Goal: Task Accomplishment & Management: Manage account settings

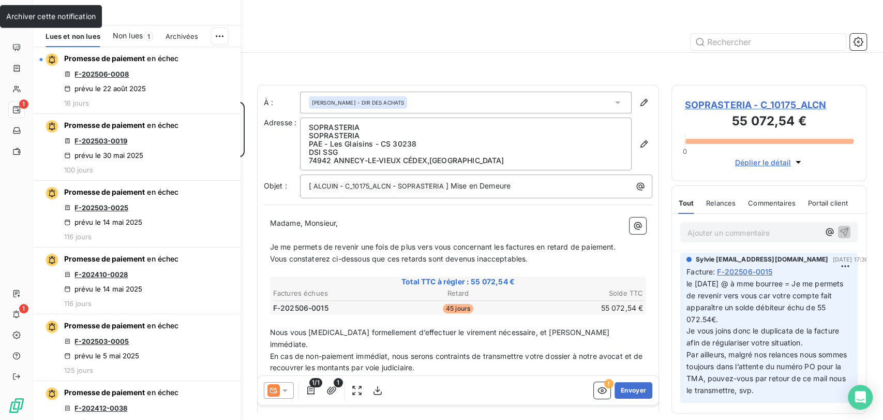
scroll to position [309, 186]
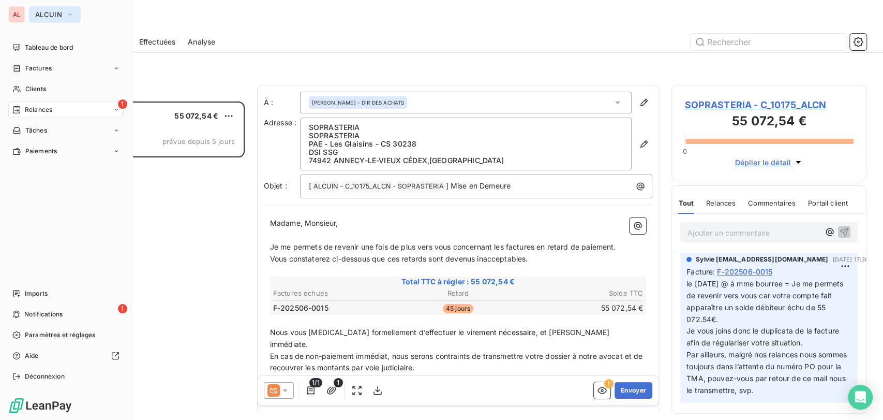
click at [71, 15] on icon "button" at bounding box center [70, 14] width 8 height 10
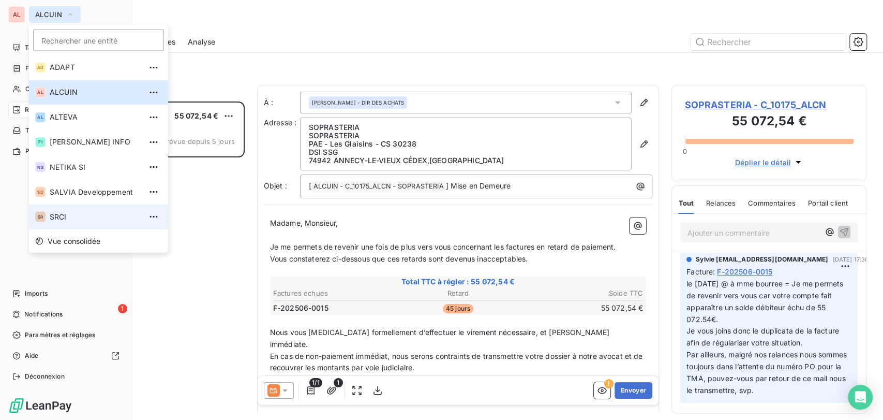
click at [63, 212] on span "SRCI" at bounding box center [96, 216] width 92 height 10
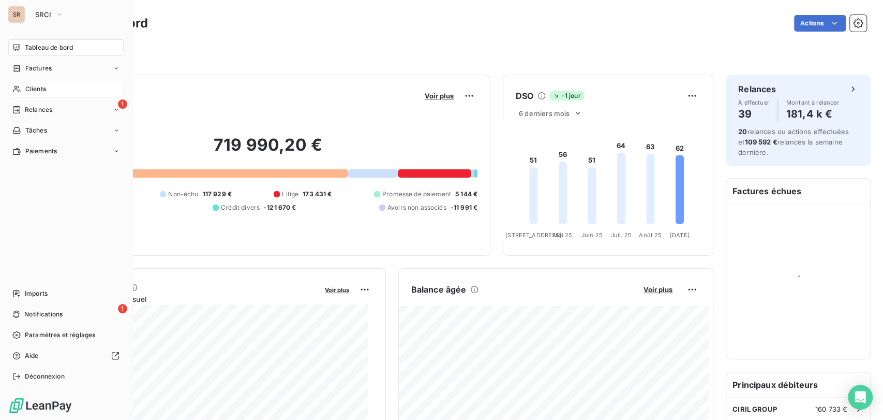
click at [36, 86] on span "Clients" at bounding box center [35, 88] width 21 height 9
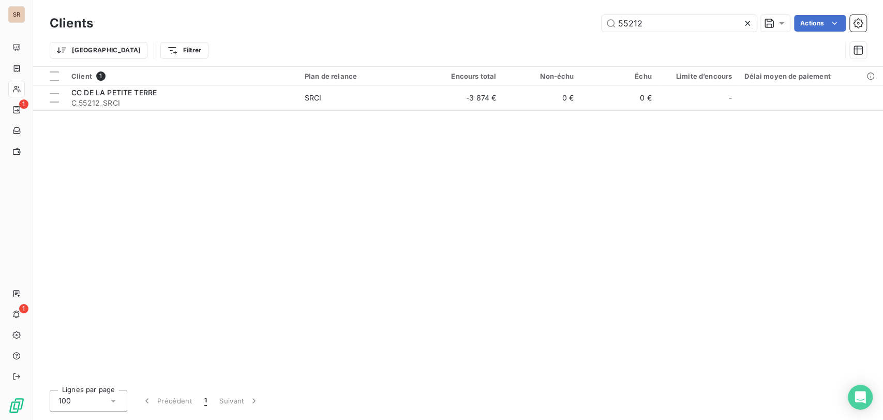
drag, startPoint x: 642, startPoint y: 22, endPoint x: 565, endPoint y: 18, distance: 76.7
click at [565, 18] on div "55212 Actions" at bounding box center [486, 23] width 761 height 17
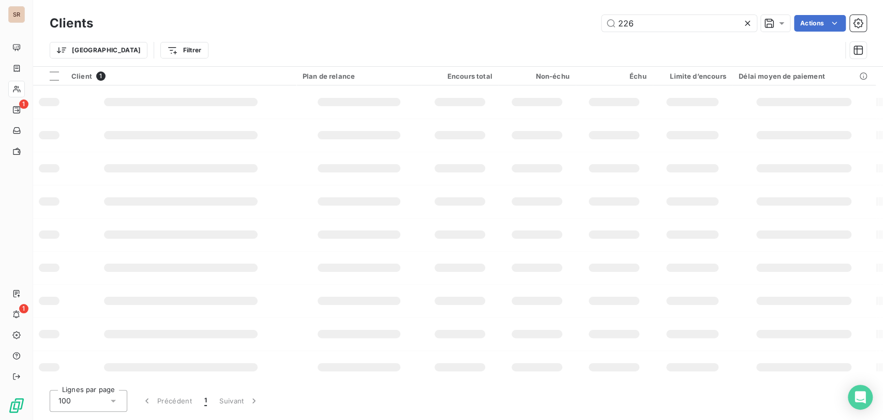
type input "226"
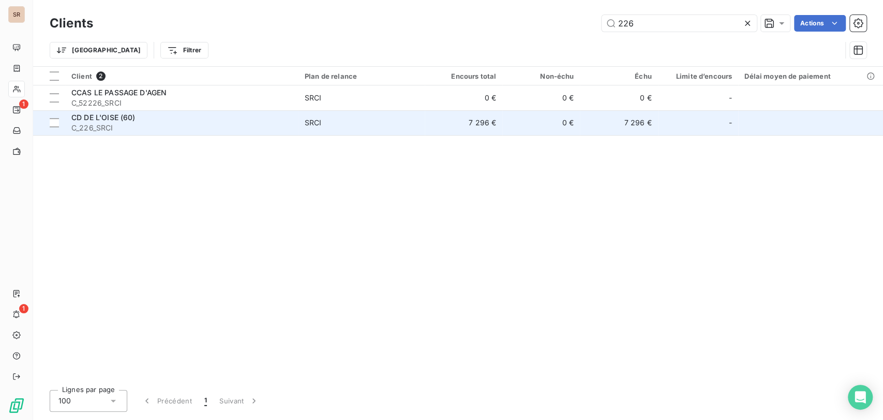
click at [90, 113] on span "CD DE L'OISE (60)" at bounding box center [103, 117] width 64 height 9
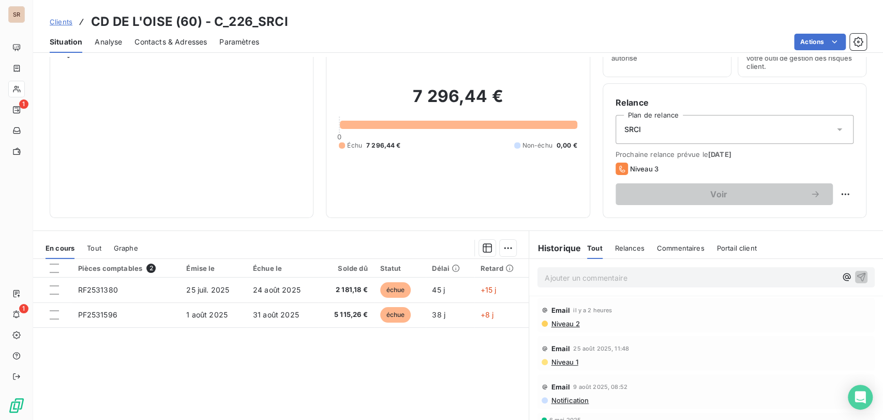
scroll to position [115, 0]
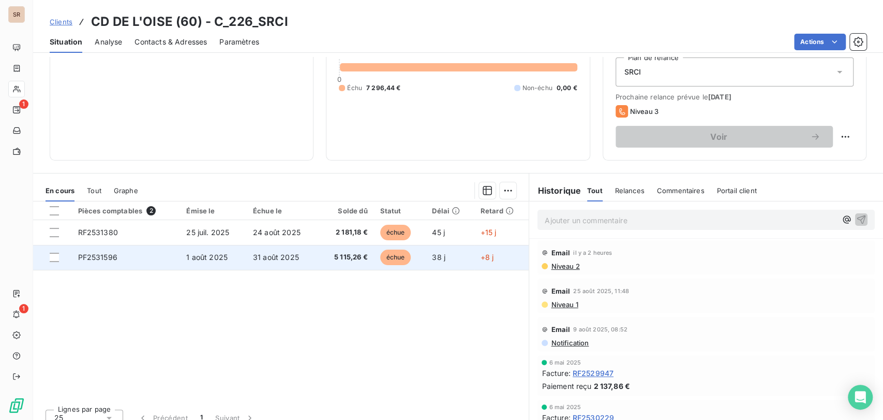
click at [91, 256] on span "PF2531596" at bounding box center [97, 256] width 39 height 9
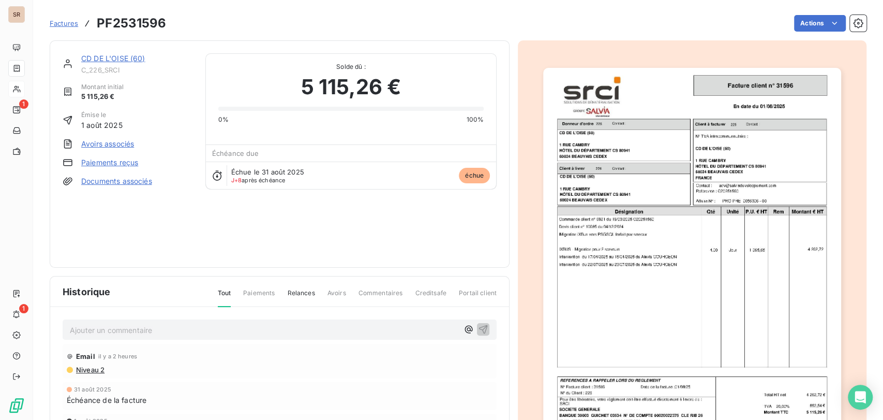
click at [101, 324] on p "Ajouter un commentaire ﻿" at bounding box center [264, 329] width 389 height 13
click at [223, 323] on p "le 08/09/25 @ de mme lobbé =" at bounding box center [264, 329] width 389 height 12
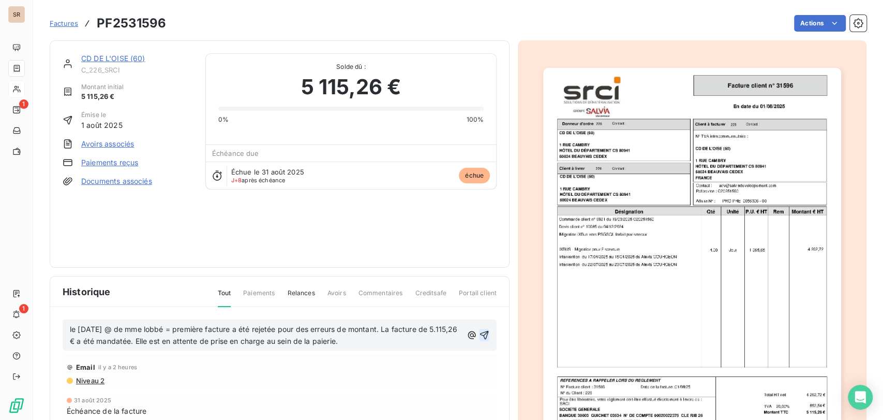
click at [481, 332] on icon "button" at bounding box center [484, 335] width 9 height 9
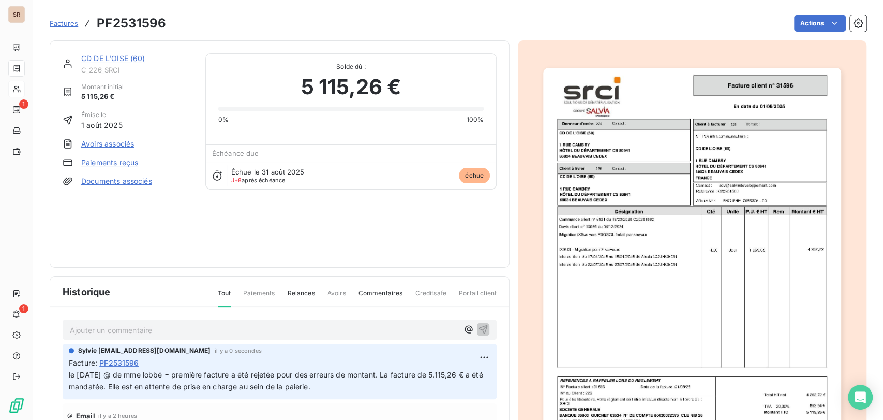
click at [100, 62] on link "CD DE L'OISE (60)" at bounding box center [113, 58] width 64 height 9
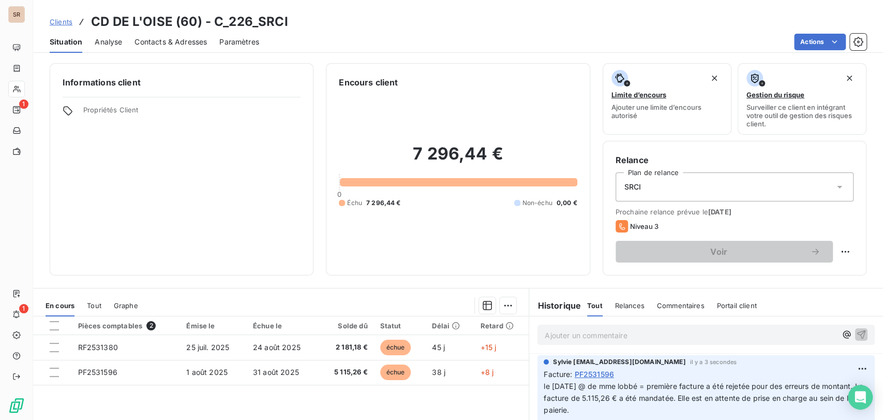
click at [187, 46] on span "Contacts & Adresses" at bounding box center [171, 42] width 72 height 10
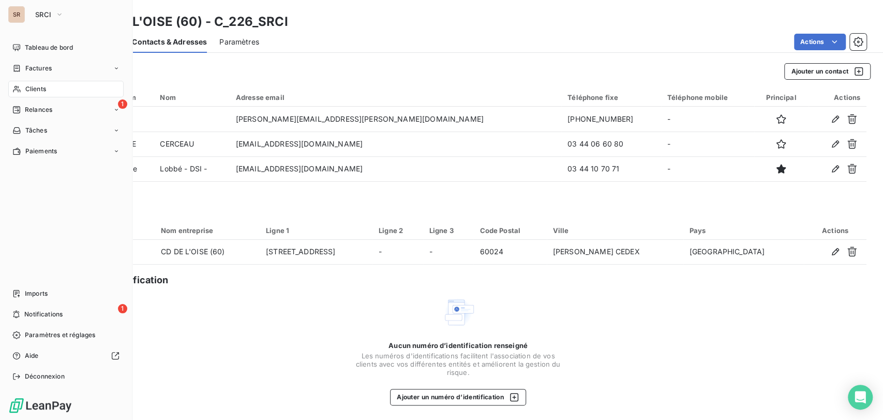
drag, startPoint x: 30, startPoint y: 87, endPoint x: 83, endPoint y: 86, distance: 52.8
click at [30, 87] on span "Clients" at bounding box center [35, 88] width 21 height 9
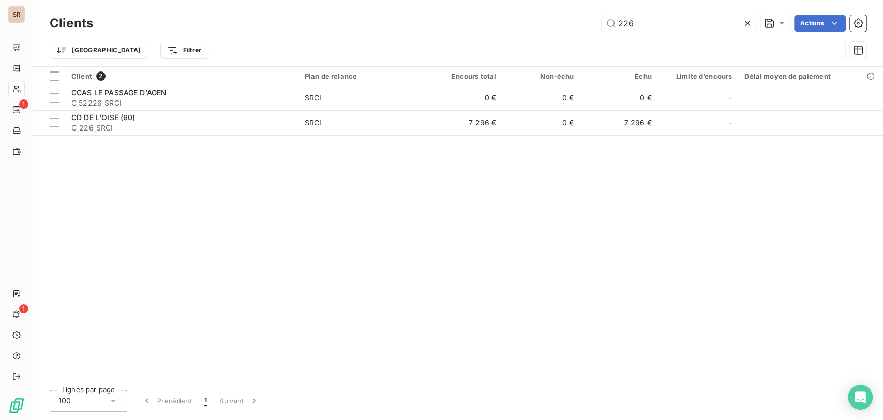
drag, startPoint x: 662, startPoint y: 22, endPoint x: 599, endPoint y: 26, distance: 63.2
click at [599, 26] on div "226 Actions" at bounding box center [486, 23] width 761 height 17
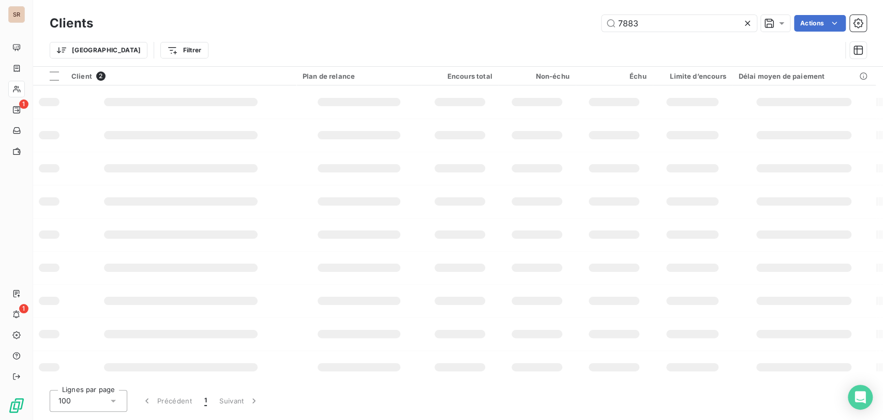
type input "7883"
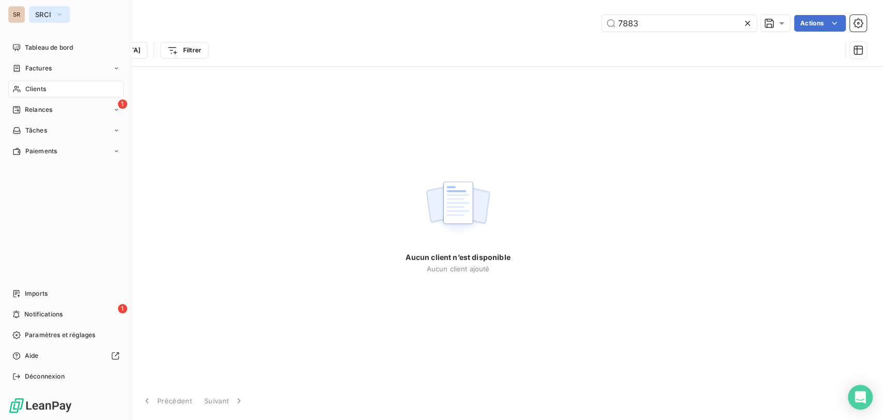
click at [62, 13] on icon "button" at bounding box center [59, 14] width 8 height 10
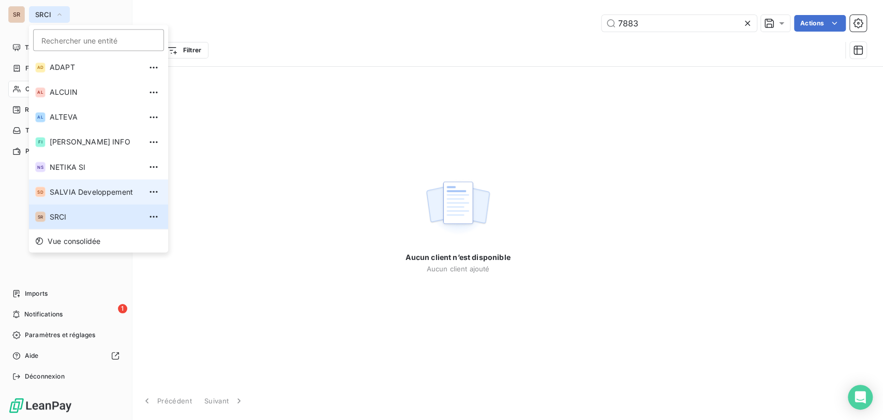
click at [65, 183] on li "SD SALVIA Developpement" at bounding box center [98, 191] width 139 height 25
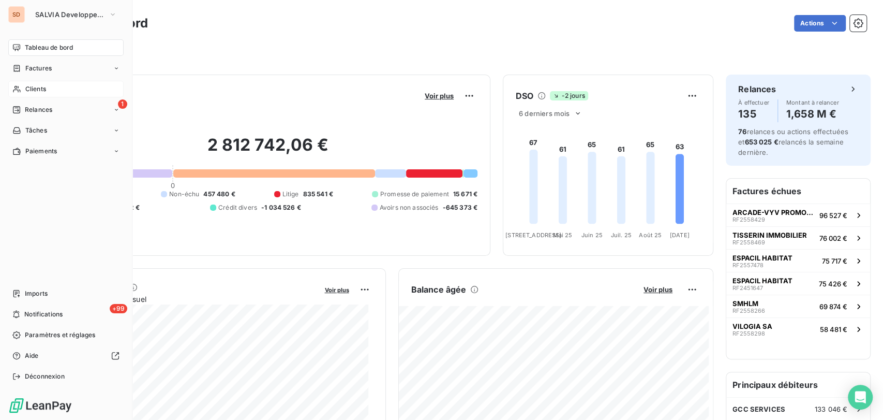
click at [30, 85] on span "Clients" at bounding box center [35, 88] width 21 height 9
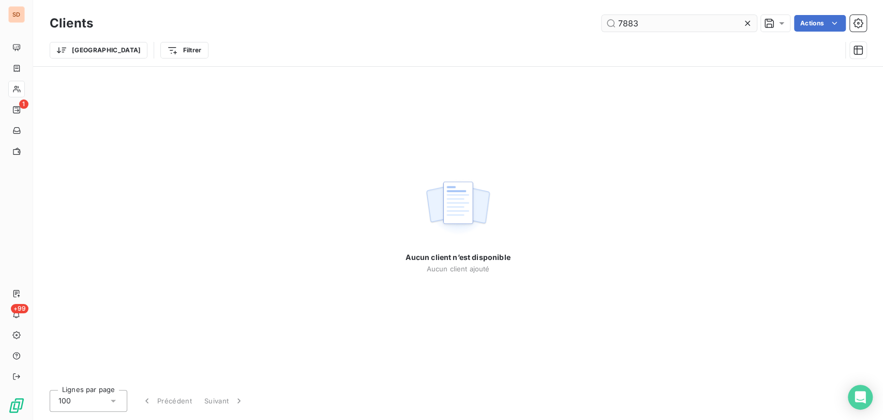
click at [663, 23] on input "7883" at bounding box center [679, 23] width 155 height 17
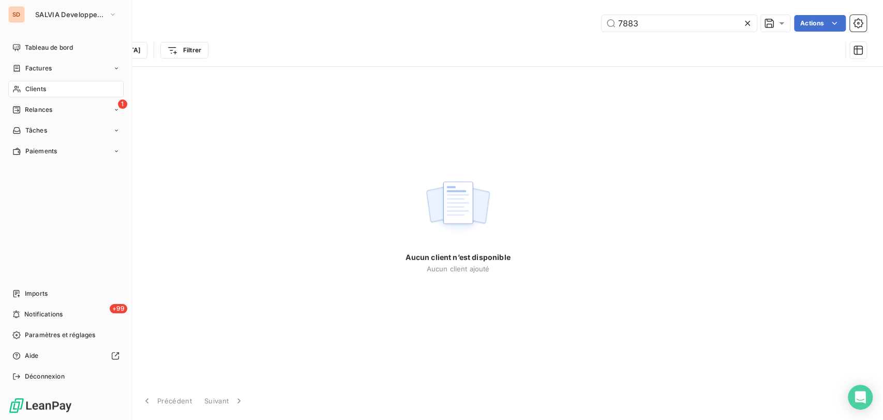
click at [49, 91] on div "Clients" at bounding box center [65, 89] width 115 height 17
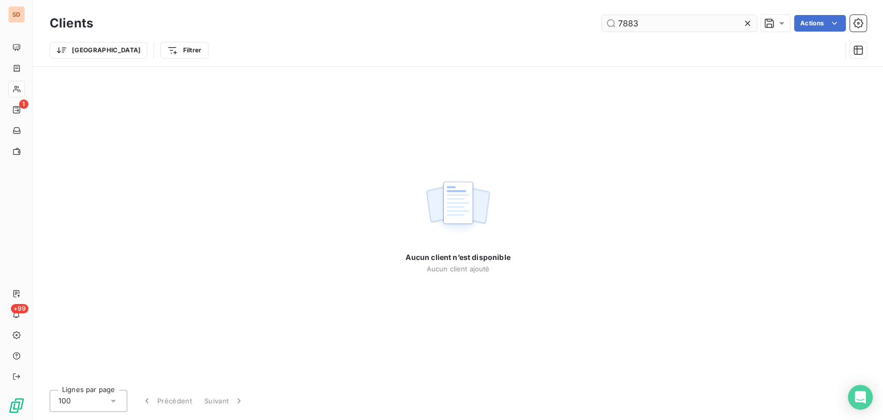
click at [750, 21] on icon at bounding box center [747, 23] width 10 height 10
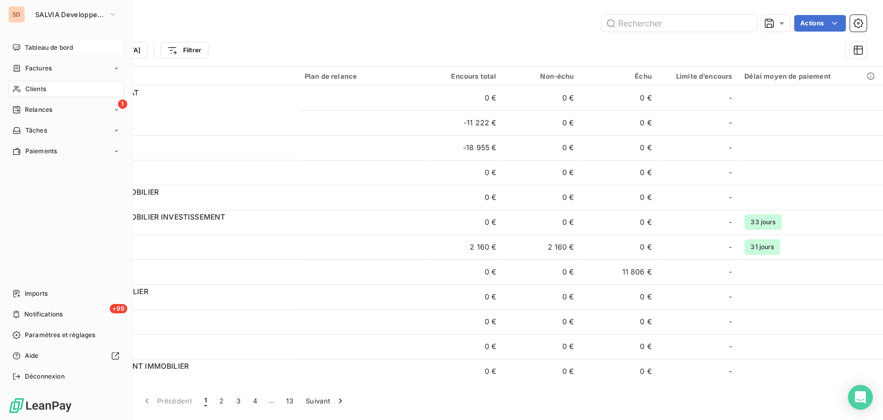
click at [32, 43] on span "Tableau de bord" at bounding box center [49, 47] width 48 height 9
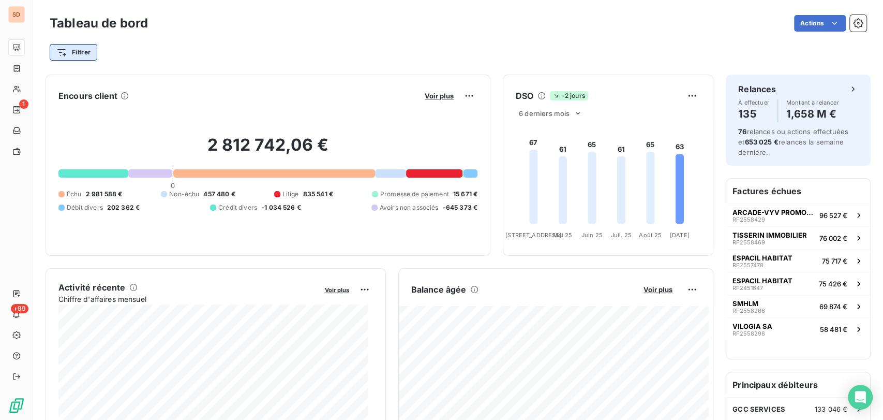
click at [67, 55] on html "SD 1 +99 Tableau de bord Actions Filtrer Encours client Voir plus 2 812 742,06 …" at bounding box center [441, 210] width 883 height 420
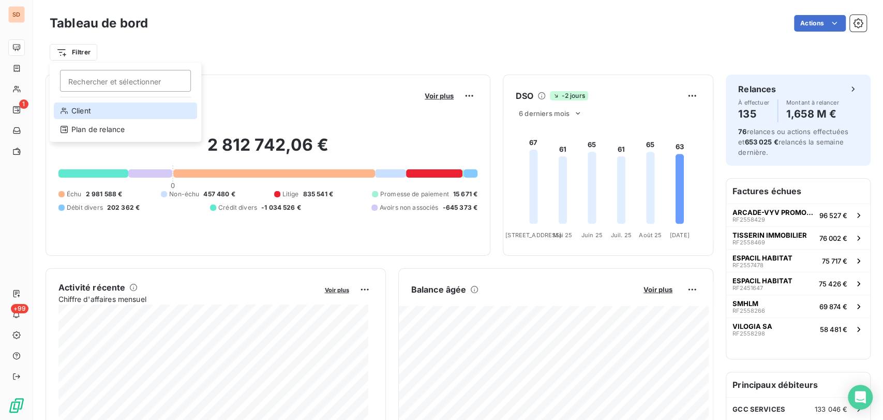
click at [81, 110] on div "Client" at bounding box center [125, 110] width 143 height 17
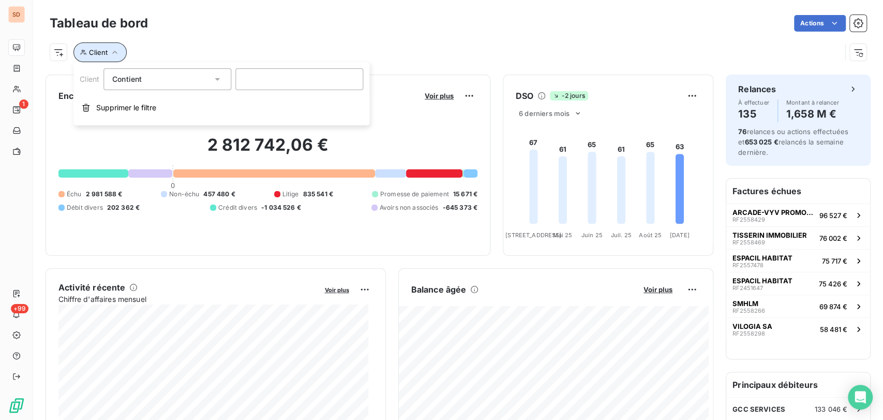
click at [95, 51] on span "Client" at bounding box center [98, 52] width 19 height 8
click at [58, 54] on html "SD 1 +99 Tableau de bord Actions Rechercher et sélectionner Client Plan de rela…" at bounding box center [441, 210] width 883 height 420
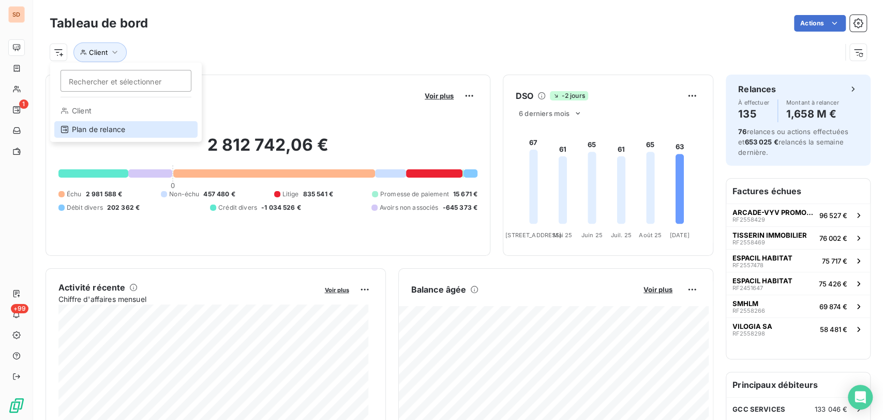
click at [74, 129] on div "Plan de relance" at bounding box center [125, 129] width 143 height 17
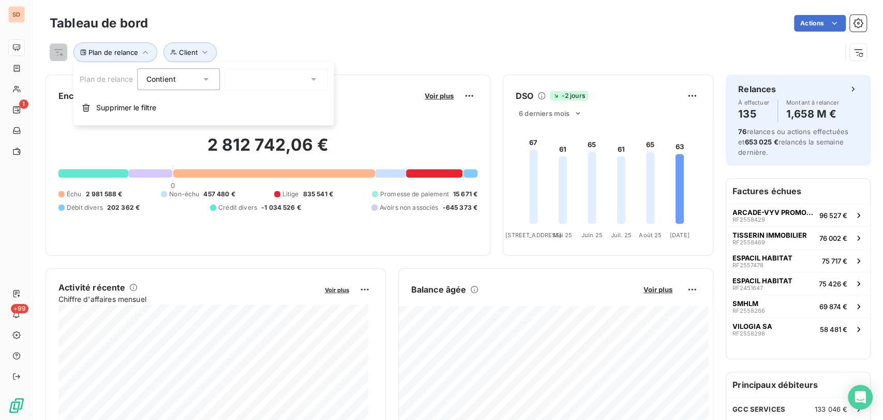
click at [315, 77] on icon at bounding box center [313, 79] width 10 height 10
click at [313, 38] on div "Plan de relance Client" at bounding box center [458, 48] width 817 height 28
click at [148, 50] on icon "button" at bounding box center [145, 52] width 10 height 10
click at [62, 51] on html "SD 1 +99 Tableau de bord Actions Rechercher et sélectionner Client Plan de rela…" at bounding box center [441, 210] width 883 height 420
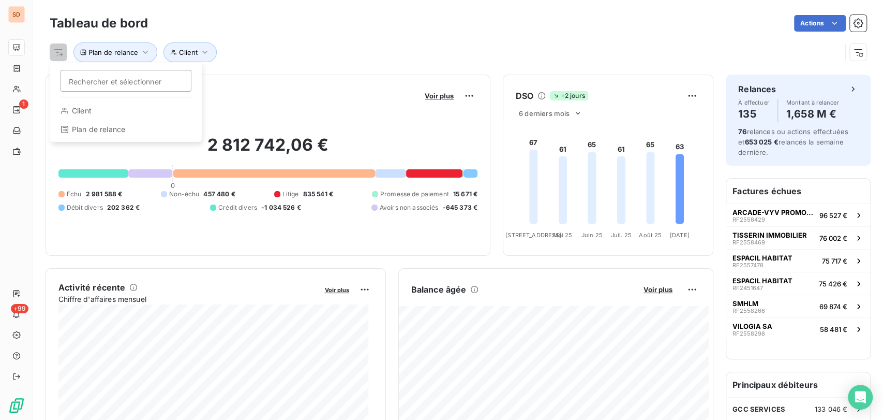
click at [83, 117] on div "Client" at bounding box center [125, 110] width 143 height 17
click at [203, 52] on icon "button" at bounding box center [205, 52] width 10 height 10
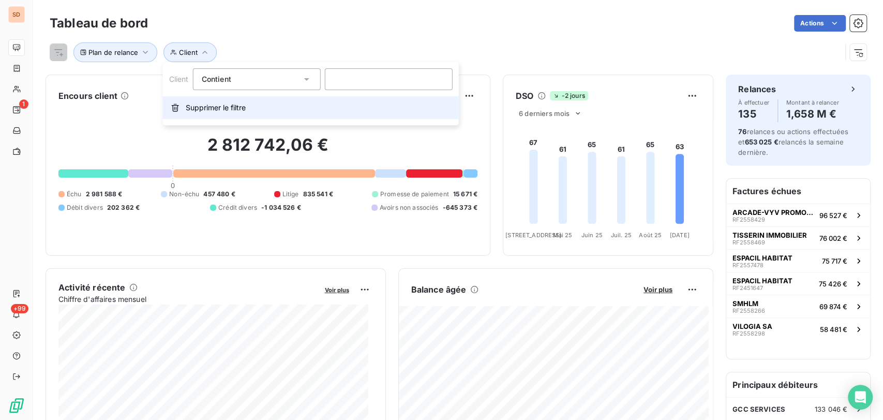
click at [211, 107] on span "Supprimer le filtre" at bounding box center [216, 107] width 60 height 10
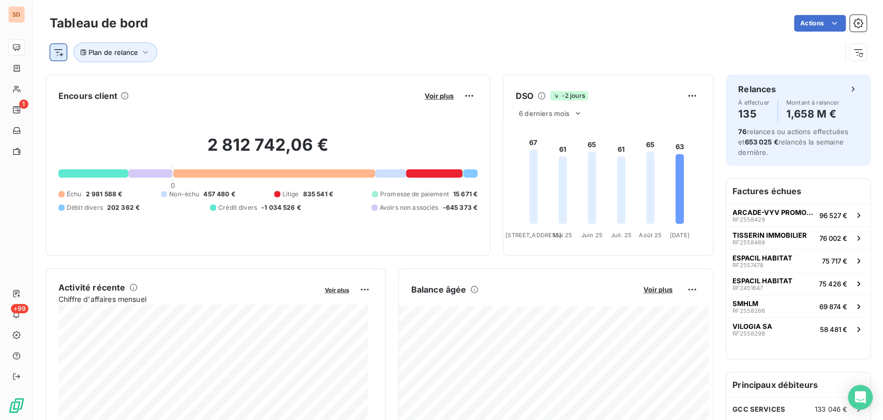
click at [53, 55] on html "SD 1 +99 Tableau de bord Actions Plan de relance Encours client Voir plus 2 812…" at bounding box center [441, 210] width 883 height 420
click at [140, 52] on html "SD 1 +99 Tableau de bord Actions Rechercher et sélectionner Client Plan de rela…" at bounding box center [441, 210] width 883 height 420
click at [149, 57] on button "Plan de relance" at bounding box center [115, 52] width 84 height 20
click at [308, 79] on div at bounding box center [275, 79] width 103 height 22
drag, startPoint x: 237, startPoint y: 23, endPoint x: 227, endPoint y: 19, distance: 10.9
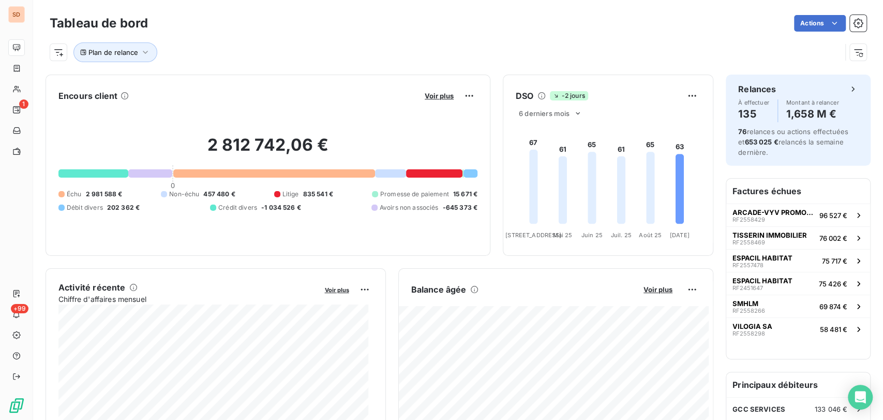
click at [236, 20] on div "Actions" at bounding box center [513, 23] width 706 height 17
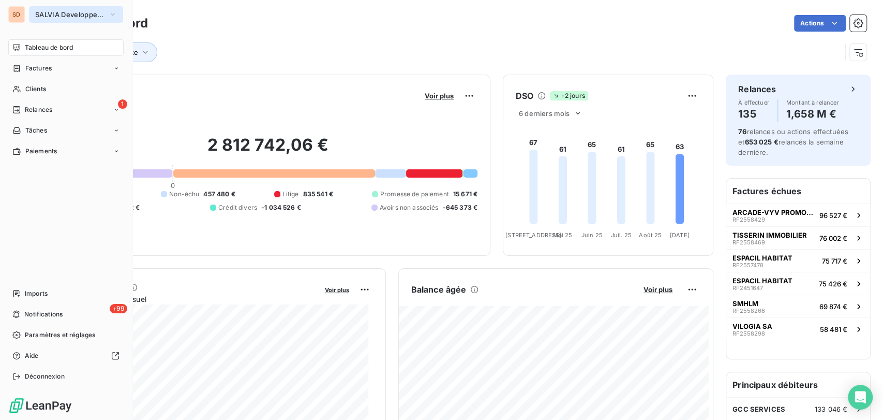
click at [112, 13] on icon "button" at bounding box center [113, 14] width 8 height 10
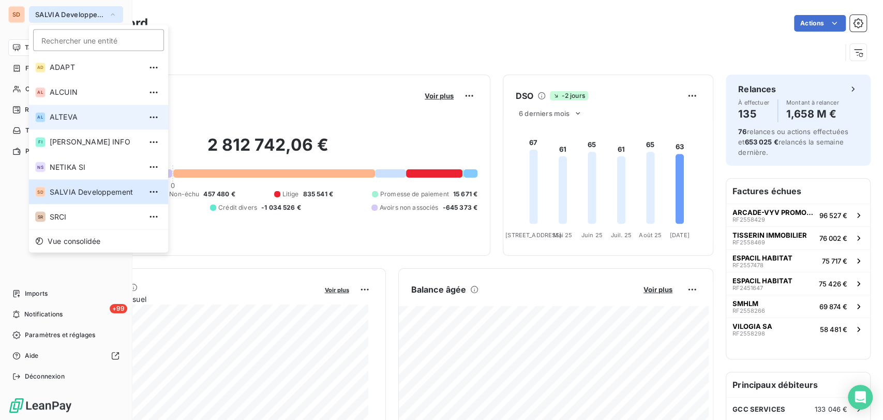
click at [74, 124] on li "AL ALTEVA" at bounding box center [98, 117] width 139 height 25
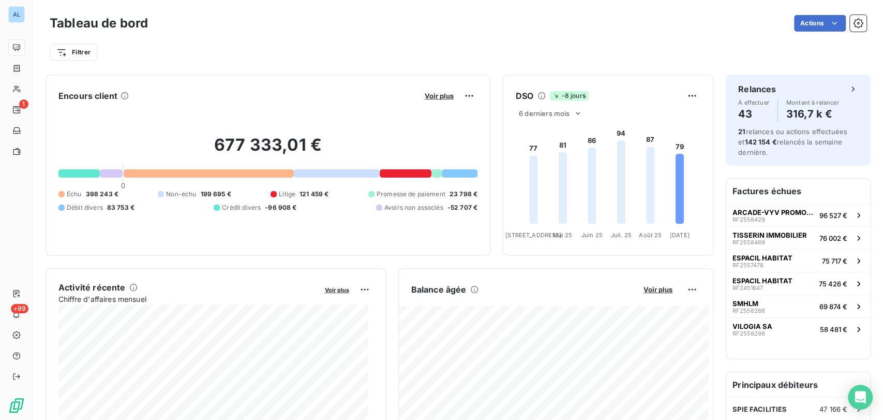
click at [213, 49] on div "Filtrer" at bounding box center [458, 52] width 817 height 20
click at [92, 49] on html "AL 1 +99 Tableau de bord Actions Filtrer Encours client Voir plus 677 333,01 € …" at bounding box center [441, 210] width 883 height 420
click at [279, 23] on html "AL 1 +99 Tableau de bord Actions Filtrer Encours client Voir plus 677 333,01 € …" at bounding box center [441, 210] width 883 height 420
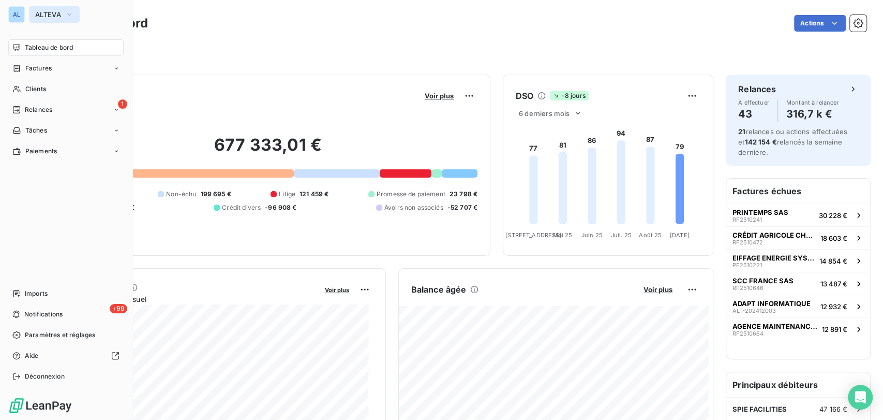
click at [74, 12] on button "ALTEVA" at bounding box center [54, 14] width 51 height 17
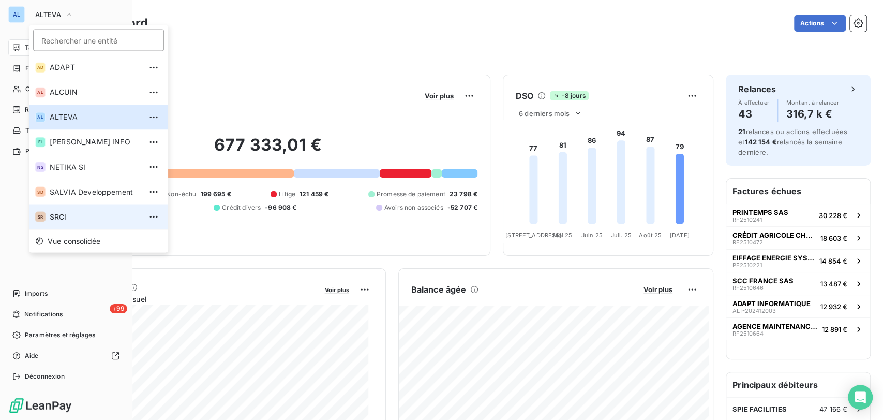
click at [54, 216] on span "SRCI" at bounding box center [96, 216] width 92 height 10
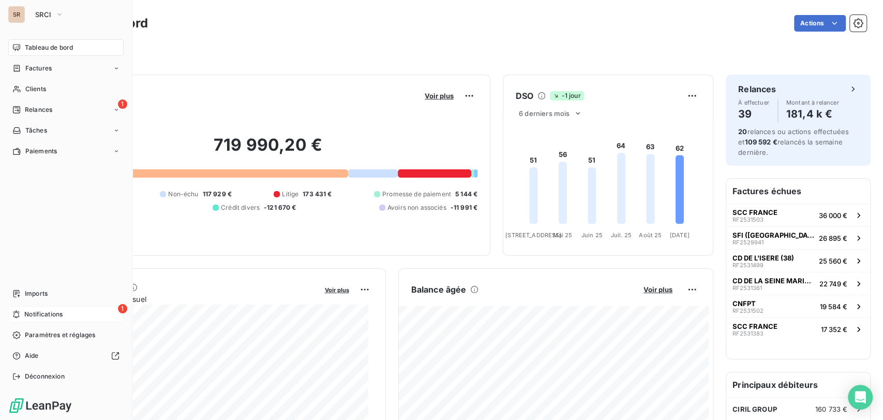
click at [24, 309] on span "Notifications" at bounding box center [43, 313] width 38 height 9
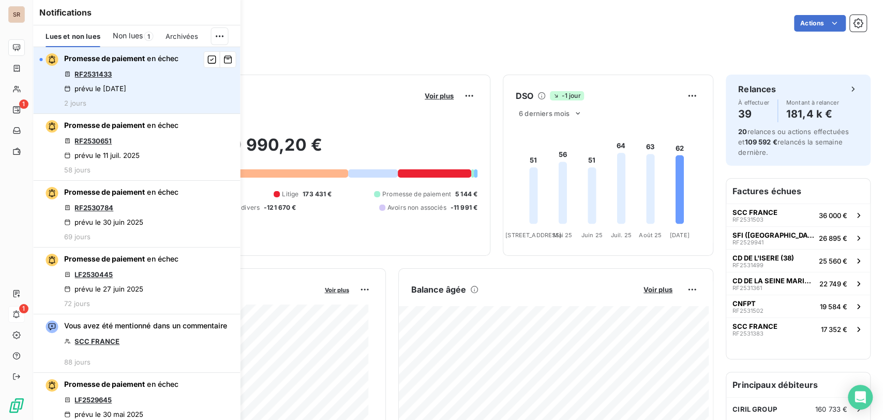
click at [92, 72] on link "RF2531433" at bounding box center [92, 74] width 37 height 8
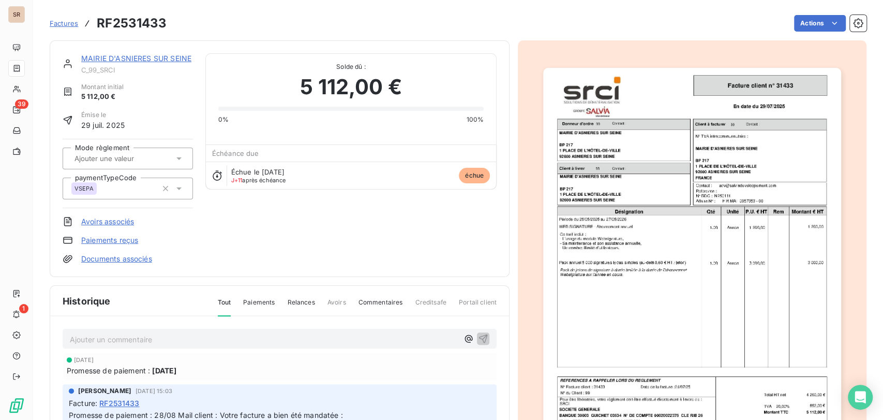
click at [123, 55] on link "MAIRIE D'ASNIERES SUR SEINE" at bounding box center [136, 58] width 110 height 9
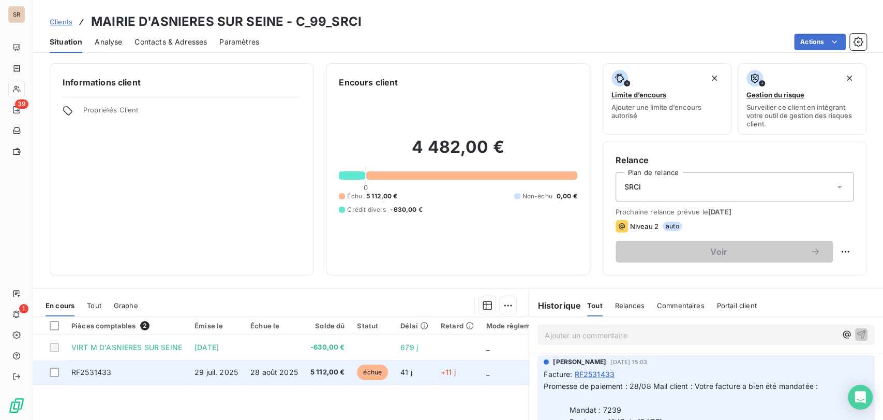
click at [85, 368] on span "RF2531433" at bounding box center [91, 371] width 40 height 9
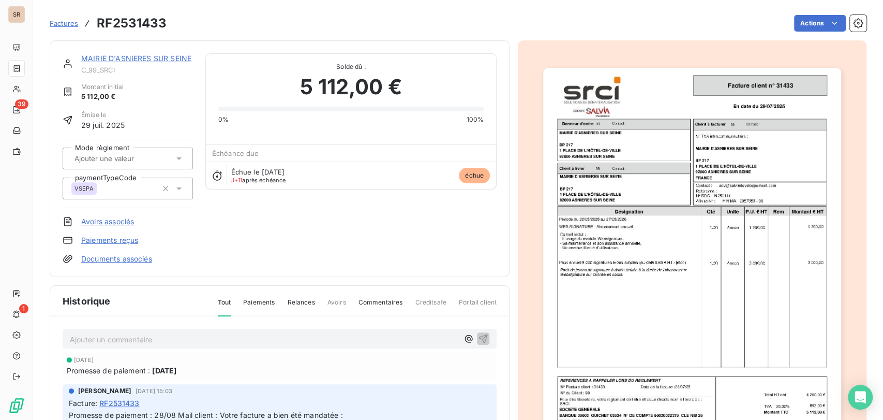
click at [114, 237] on link "Paiements reçus" at bounding box center [109, 240] width 57 height 10
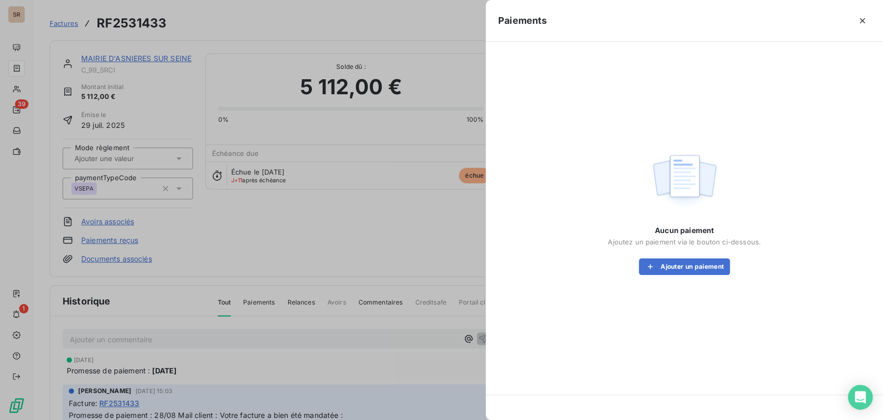
drag, startPoint x: 860, startPoint y: 19, endPoint x: 750, endPoint y: 61, distance: 118.4
click at [852, 21] on div at bounding box center [709, 20] width 324 height 17
click at [861, 21] on icon "button" at bounding box center [862, 21] width 10 height 10
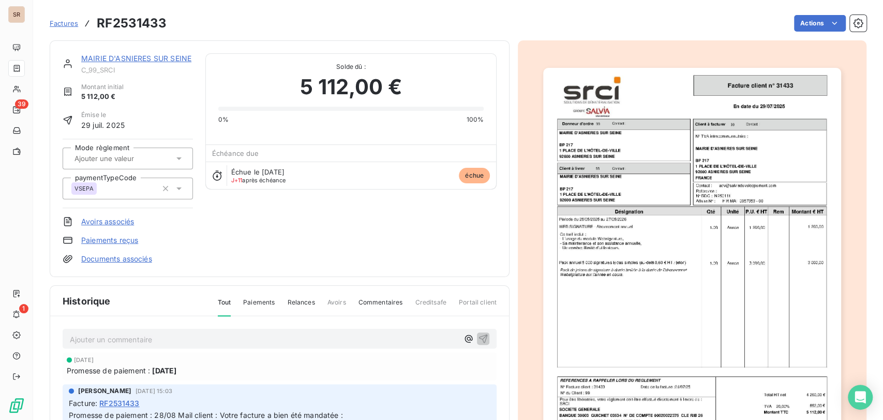
click at [113, 54] on link "MAIRIE D'ASNIERES SUR SEINE" at bounding box center [136, 58] width 110 height 9
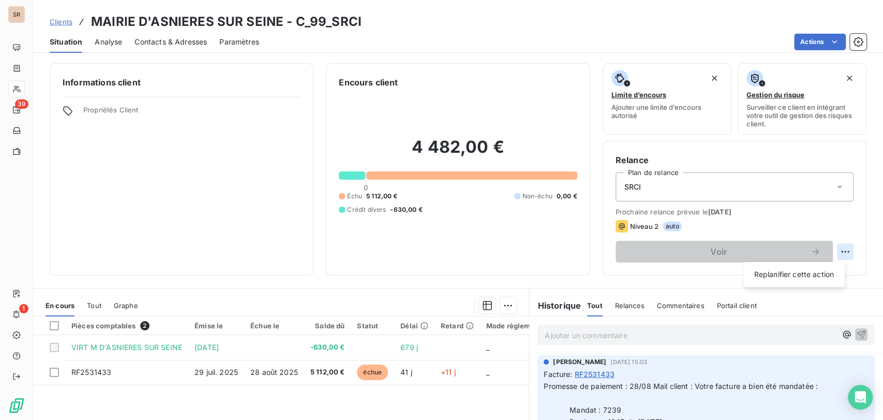
click at [841, 255] on html "SR 39 1 Clients MAIRIE D'ASNIERES SUR SEINE - C_99_SRCI Situation Analyse Conta…" at bounding box center [441, 210] width 883 height 420
click at [786, 273] on div "Replanifier cette action" at bounding box center [794, 274] width 93 height 17
select select "8"
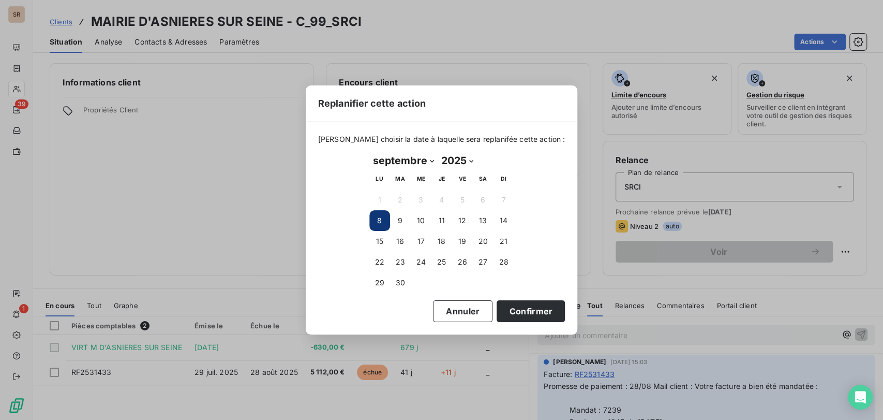
click at [375, 227] on button "8" at bounding box center [379, 220] width 21 height 21
click at [509, 310] on button "Confirmer" at bounding box center [531, 311] width 68 height 22
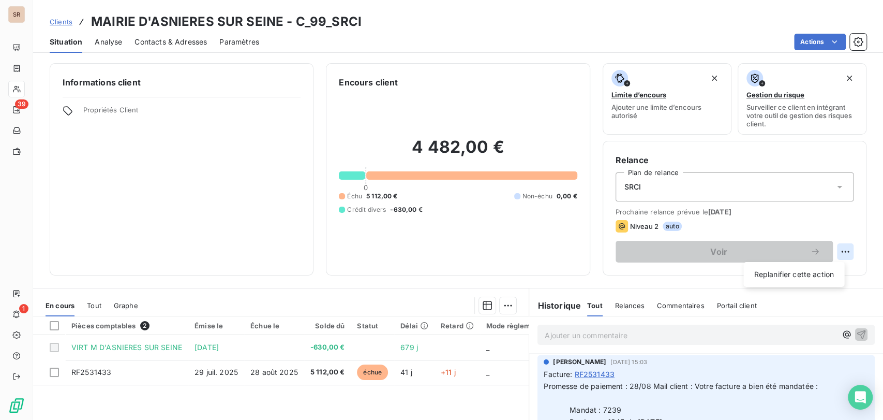
click at [836, 249] on html "SR 39 1 Clients MAIRIE D'ASNIERES SUR SEINE - C_99_SRCI Situation Analyse Conta…" at bounding box center [441, 210] width 883 height 420
click at [791, 275] on div "Replanifier cette action" at bounding box center [794, 274] width 93 height 17
select select "8"
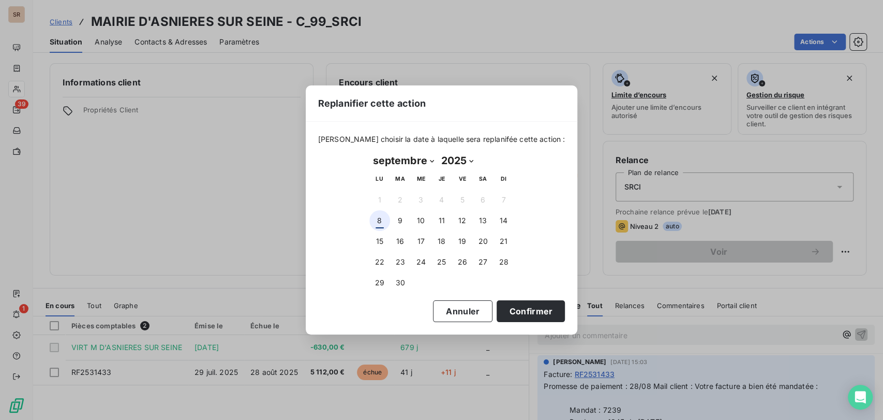
click at [379, 222] on button "8" at bounding box center [379, 220] width 21 height 21
click at [504, 311] on button "Confirmer" at bounding box center [531, 311] width 68 height 22
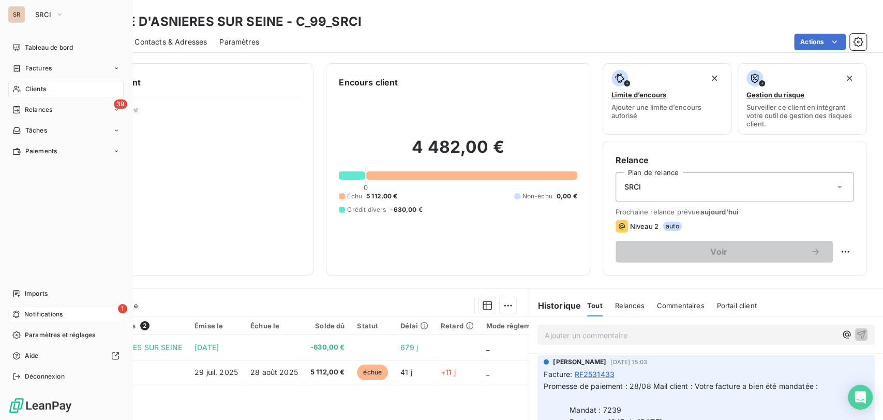
click at [83, 316] on div "1 Notifications" at bounding box center [65, 314] width 115 height 17
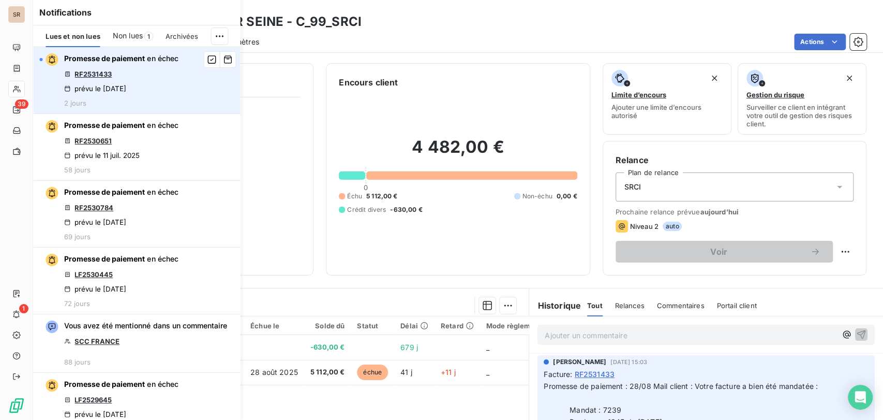
click at [96, 78] on link "RF2531433" at bounding box center [92, 74] width 37 height 8
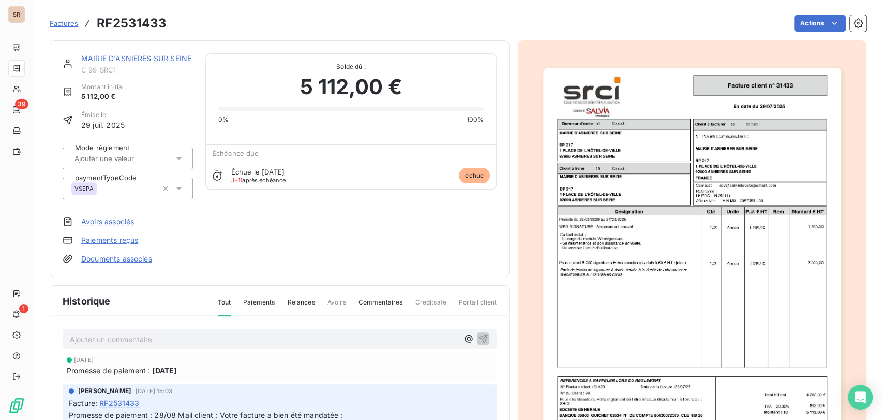
click at [128, 405] on span "RF2531433" at bounding box center [119, 402] width 40 height 11
click at [212, 176] on icon at bounding box center [217, 175] width 10 height 10
click at [111, 236] on link "Paiements reçus" at bounding box center [109, 240] width 57 height 10
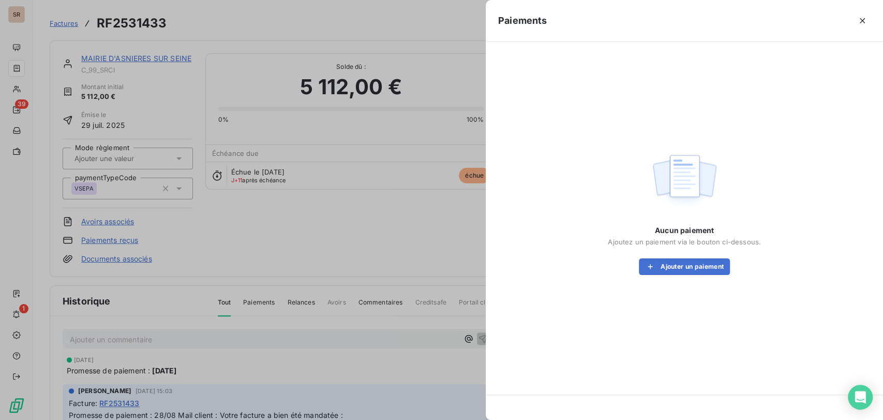
click at [863, 16] on icon "button" at bounding box center [862, 21] width 10 height 10
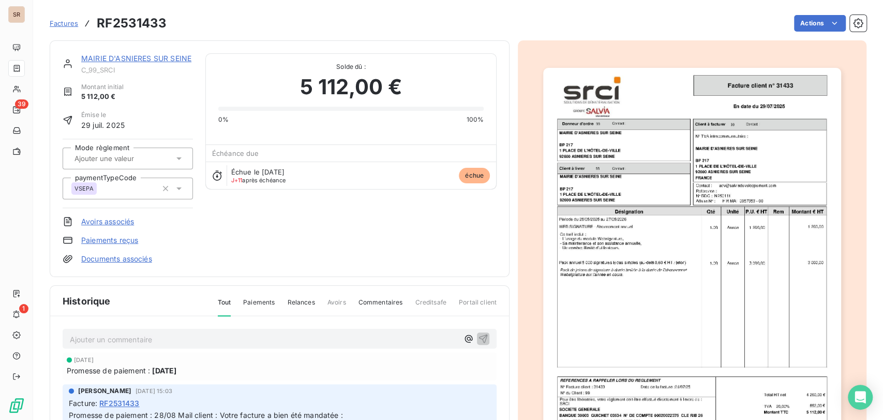
click at [467, 176] on span "échue" at bounding box center [474, 176] width 31 height 16
click at [213, 173] on icon at bounding box center [217, 175] width 10 height 10
click at [213, 172] on icon at bounding box center [217, 175] width 9 height 10
click at [124, 60] on link "MAIRIE D'ASNIERES SUR SEINE" at bounding box center [136, 58] width 110 height 9
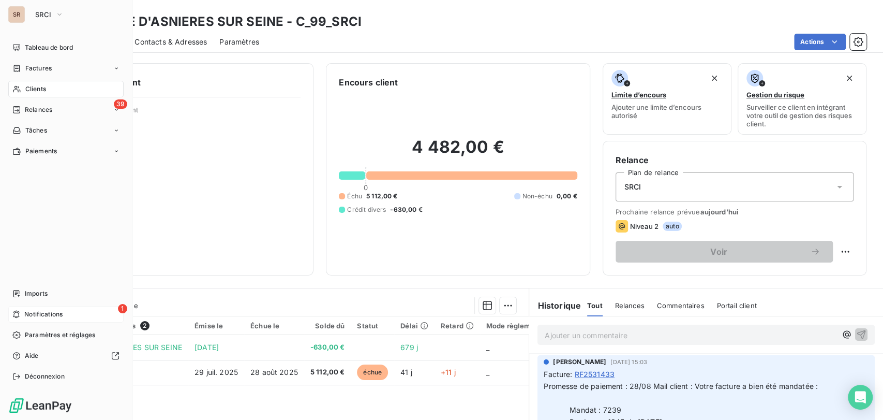
click at [67, 312] on div "1 Notifications" at bounding box center [65, 314] width 115 height 17
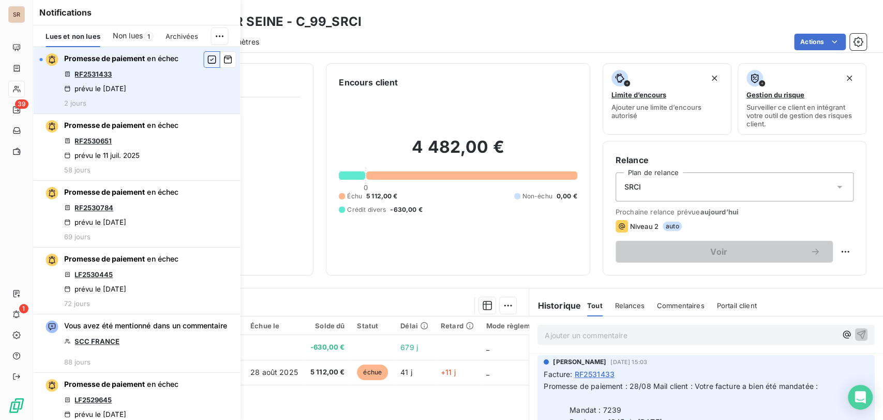
click at [207, 59] on icon "button" at bounding box center [211, 59] width 9 height 10
click at [223, 63] on icon "button" at bounding box center [227, 59] width 9 height 10
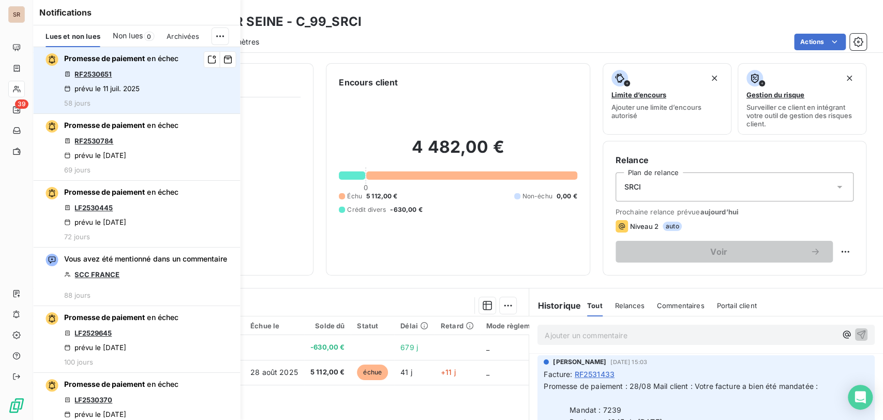
click at [93, 72] on link "RF2530651" at bounding box center [92, 74] width 37 height 8
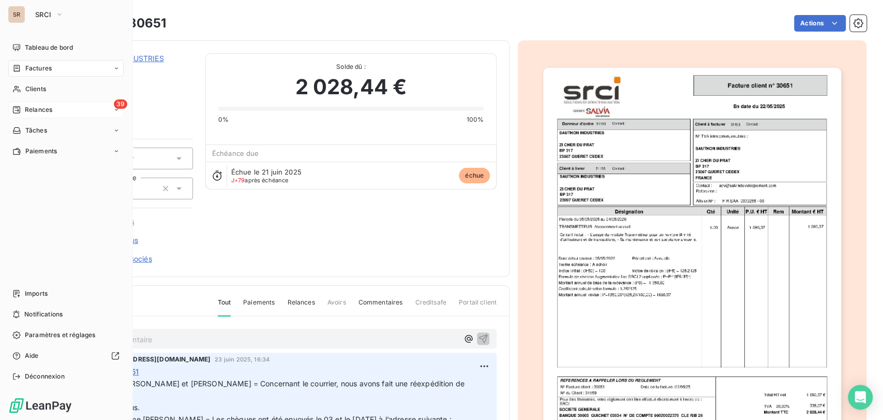
click at [40, 111] on span "Relances" at bounding box center [38, 109] width 27 height 9
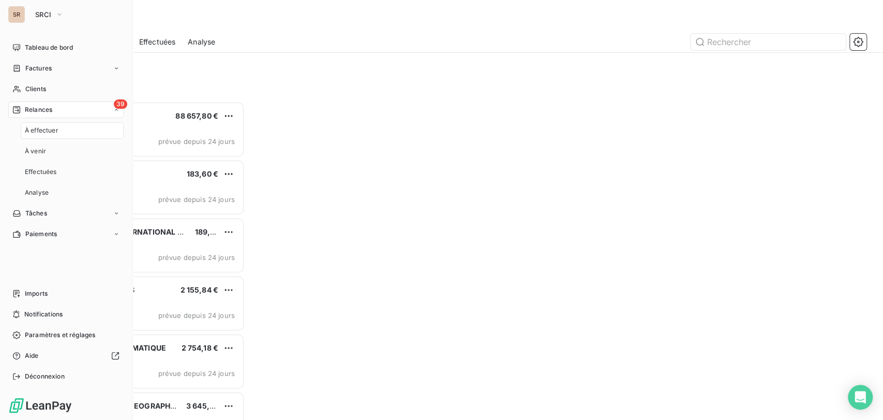
scroll to position [309, 186]
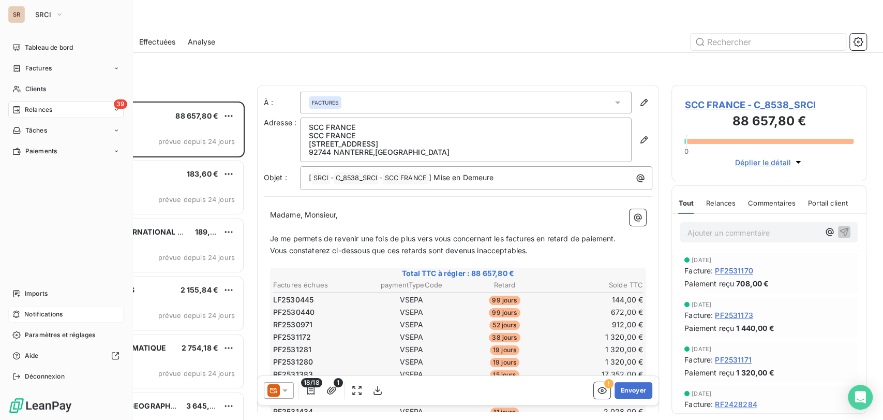
click at [39, 316] on span "Notifications" at bounding box center [43, 313] width 38 height 9
click at [48, 48] on span "Tableau de bord" at bounding box center [49, 47] width 48 height 9
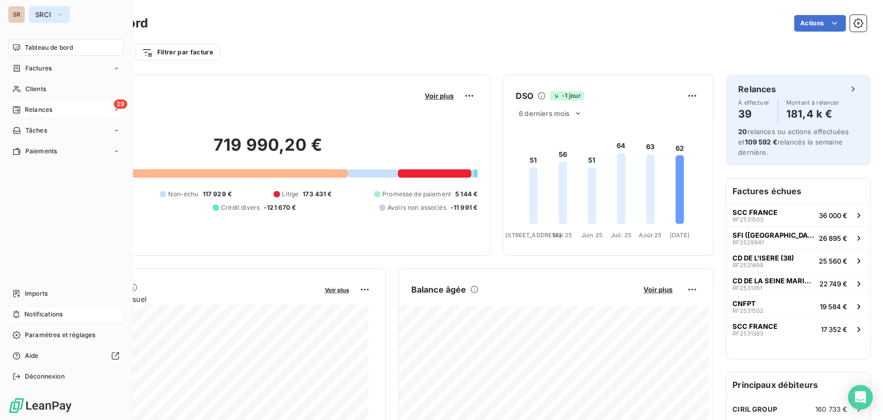
click at [64, 13] on button "SRCI" at bounding box center [49, 14] width 41 height 17
click at [61, 16] on icon "button" at bounding box center [59, 14] width 8 height 10
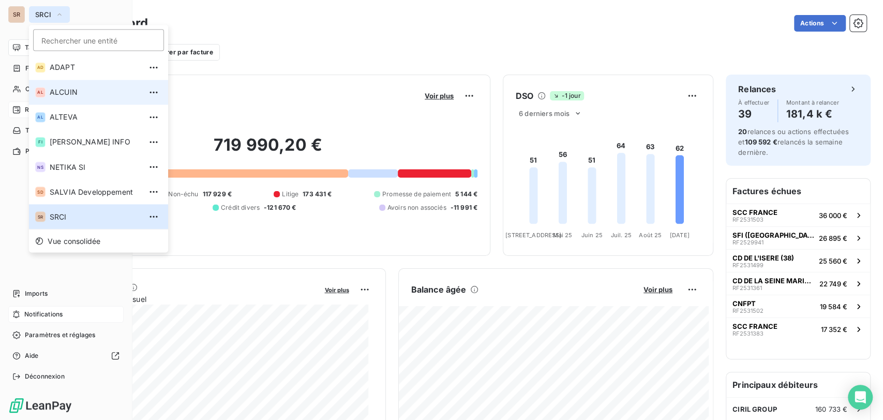
click at [57, 96] on span "ALCUIN" at bounding box center [96, 92] width 92 height 10
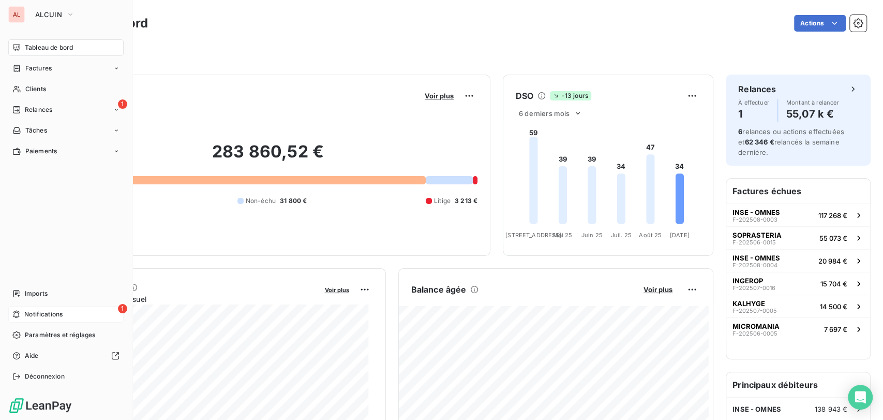
click at [60, 311] on span "Notifications" at bounding box center [43, 313] width 38 height 9
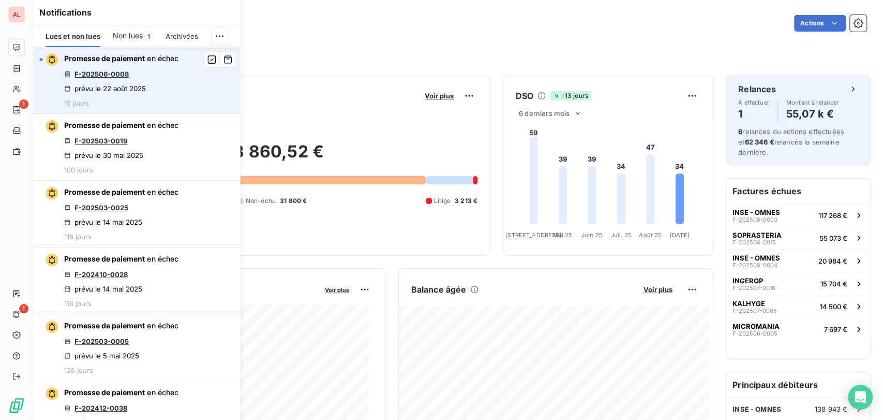
click at [101, 76] on link "F-202506-0008" at bounding box center [101, 74] width 54 height 8
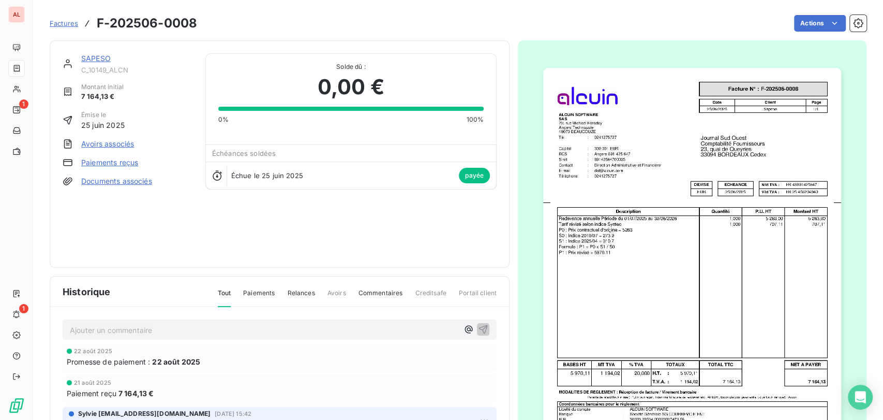
click at [102, 58] on link "SAPESO" at bounding box center [95, 58] width 29 height 9
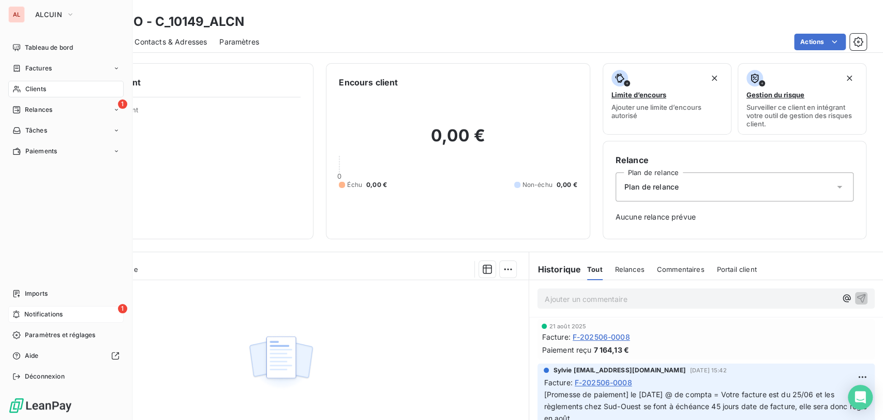
click at [21, 312] on div "1 Notifications" at bounding box center [65, 314] width 115 height 17
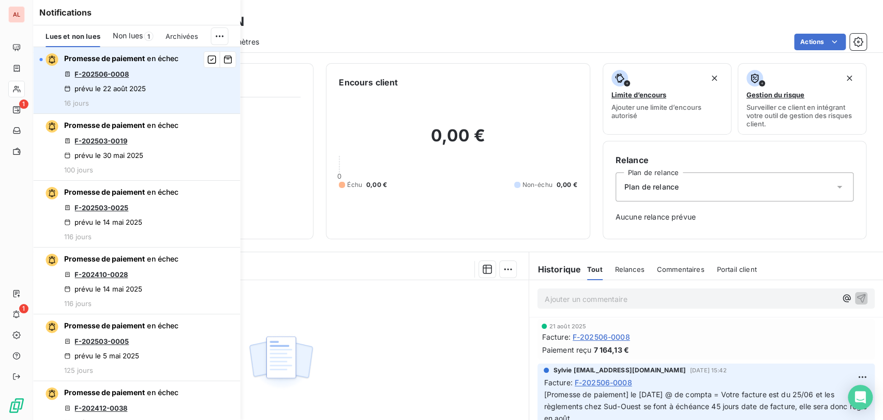
click at [98, 73] on link "F-202506-0008" at bounding box center [101, 74] width 54 height 8
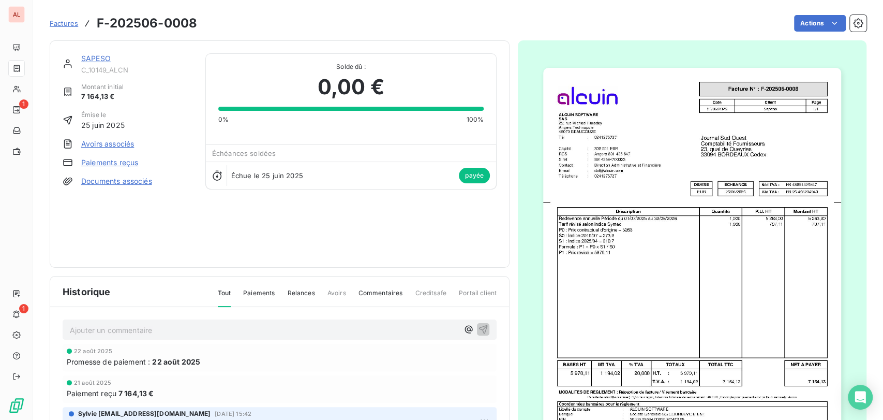
click at [99, 59] on link "SAPESO" at bounding box center [95, 58] width 29 height 9
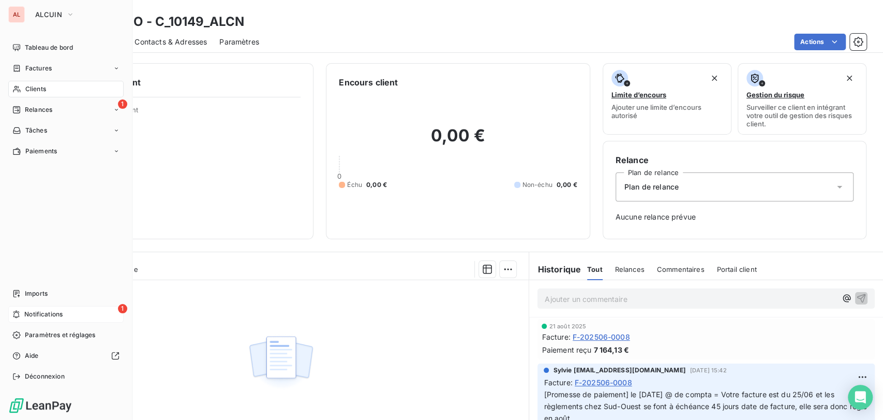
click at [68, 312] on div "1 Notifications" at bounding box center [65, 314] width 115 height 17
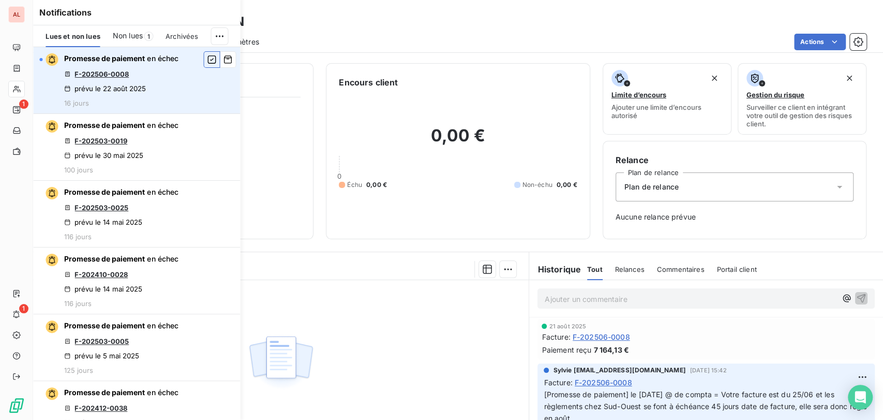
click at [207, 59] on icon "button" at bounding box center [211, 59] width 9 height 10
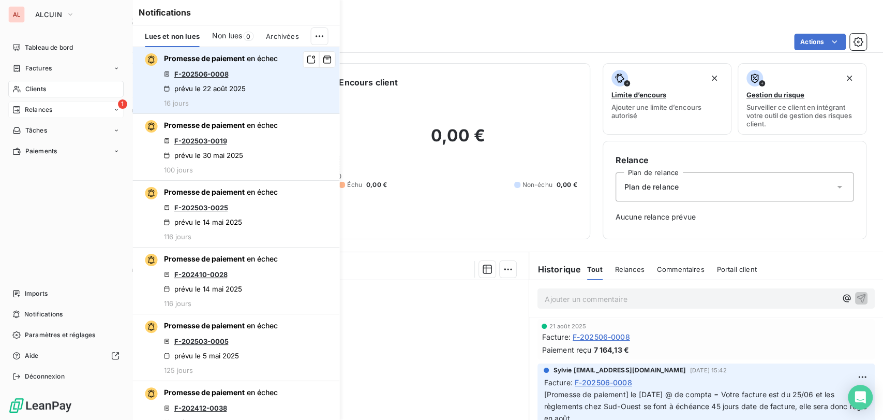
click at [42, 112] on span "Relances" at bounding box center [38, 109] width 27 height 9
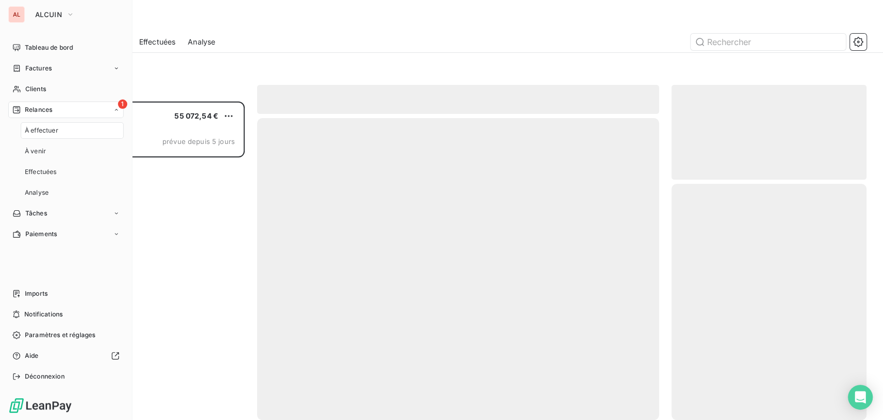
scroll to position [309, 186]
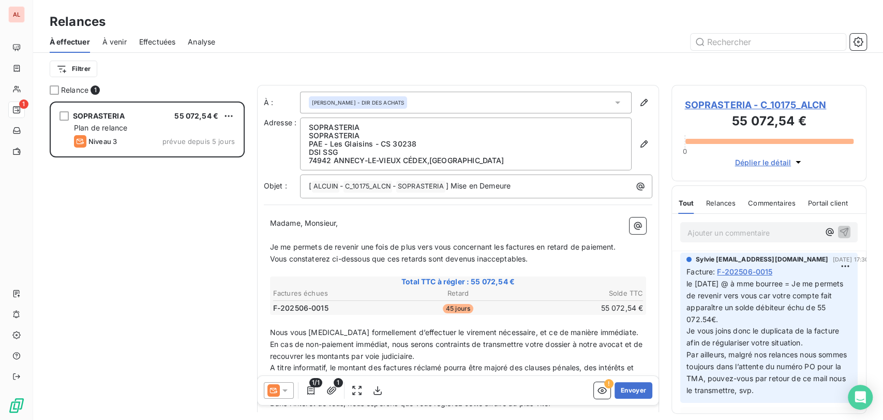
click at [720, 105] on span "SOPRASTERIA - C_10175_ALCN" at bounding box center [768, 105] width 169 height 14
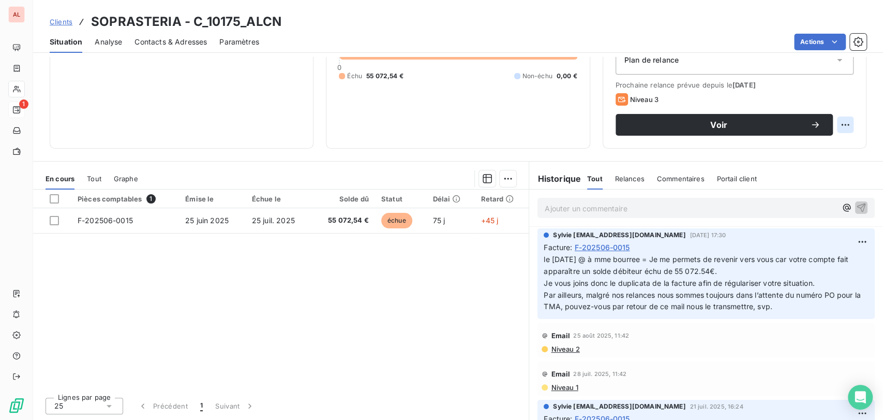
click at [832, 121] on html "AL 1 Clients SOPRASTERIA - C_10175_ALCN Situation Analyse Contacts & Adresses P…" at bounding box center [441, 210] width 883 height 420
click at [805, 147] on div "Replanifier cette action" at bounding box center [794, 147] width 93 height 17
select select "8"
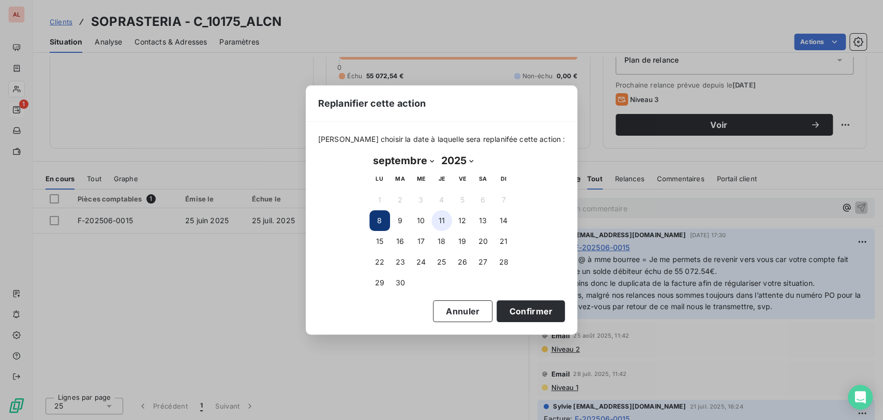
click at [441, 222] on button "11" at bounding box center [441, 220] width 21 height 21
click at [520, 314] on button "Confirmer" at bounding box center [531, 311] width 68 height 22
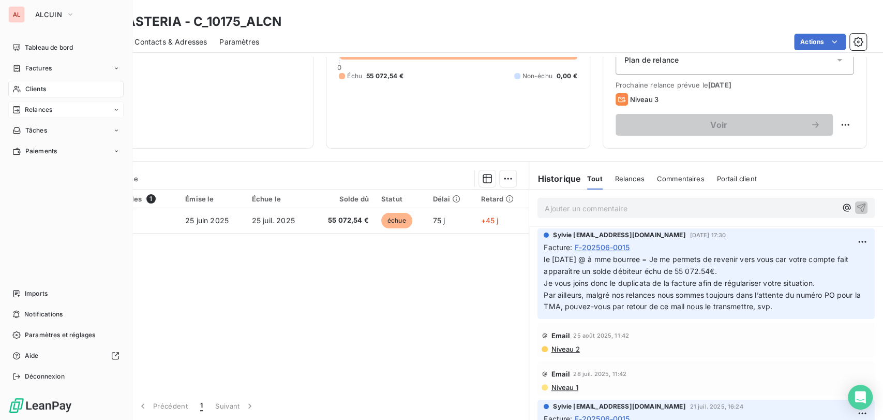
click at [42, 110] on span "Relances" at bounding box center [38, 109] width 27 height 9
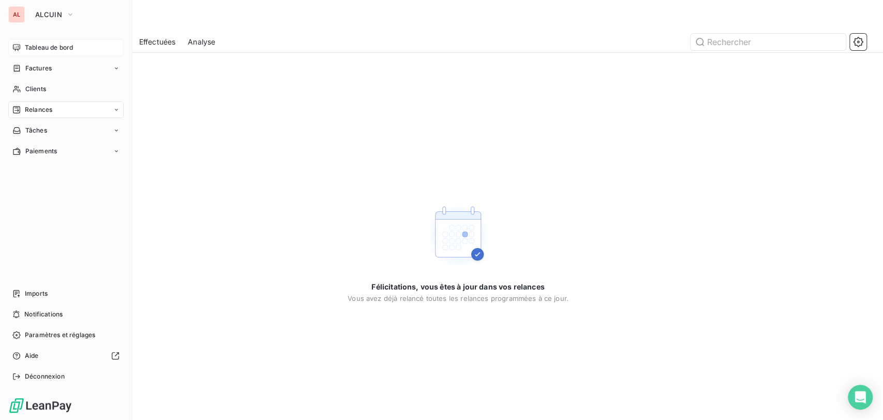
click at [47, 49] on span "Tableau de bord" at bounding box center [49, 47] width 48 height 9
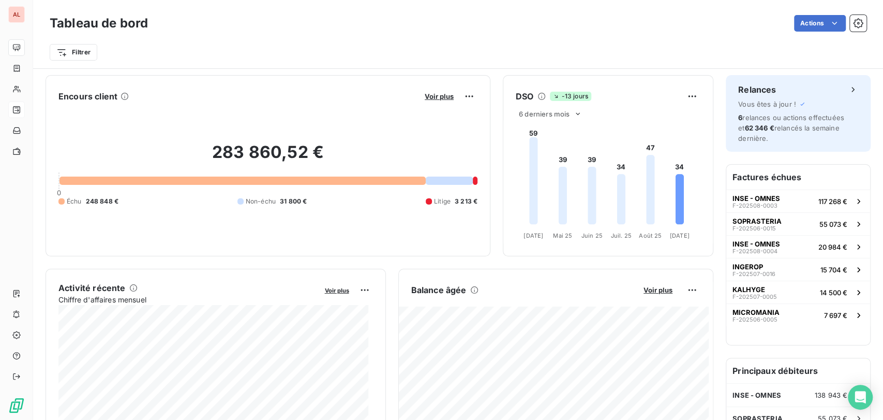
scroll to position [115, 0]
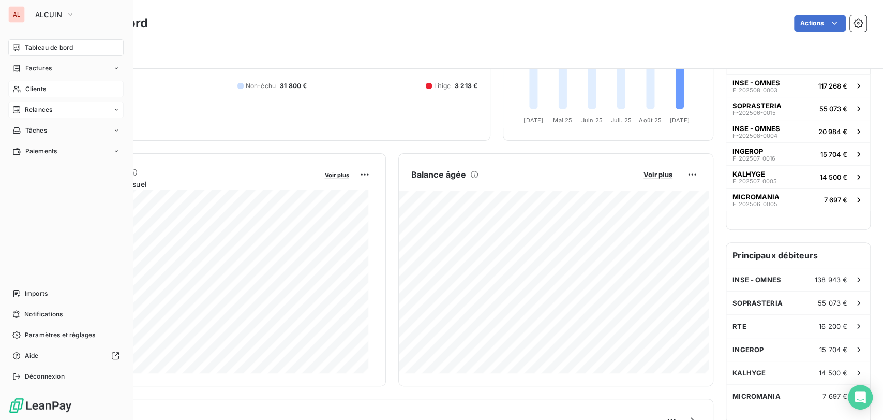
click at [25, 89] on span "Clients" at bounding box center [35, 88] width 21 height 9
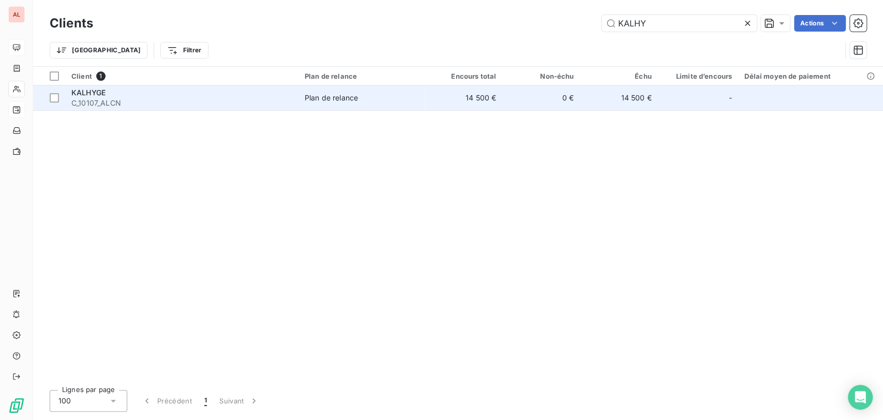
type input "KALHY"
click at [95, 93] on span "KALHYGE" at bounding box center [88, 92] width 34 height 9
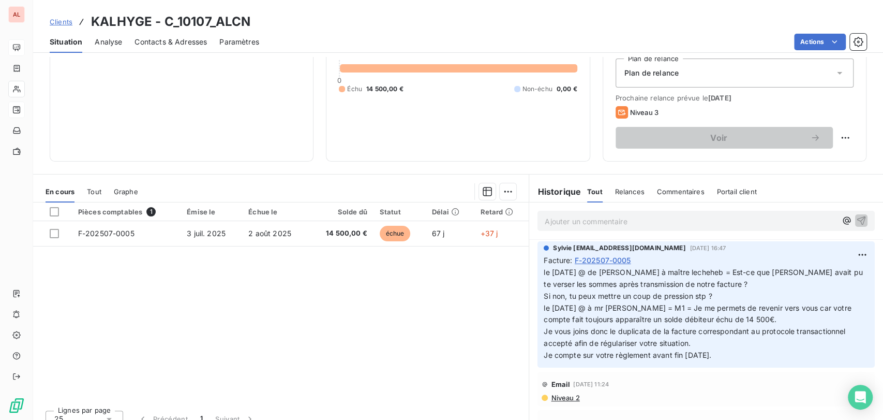
scroll to position [115, 0]
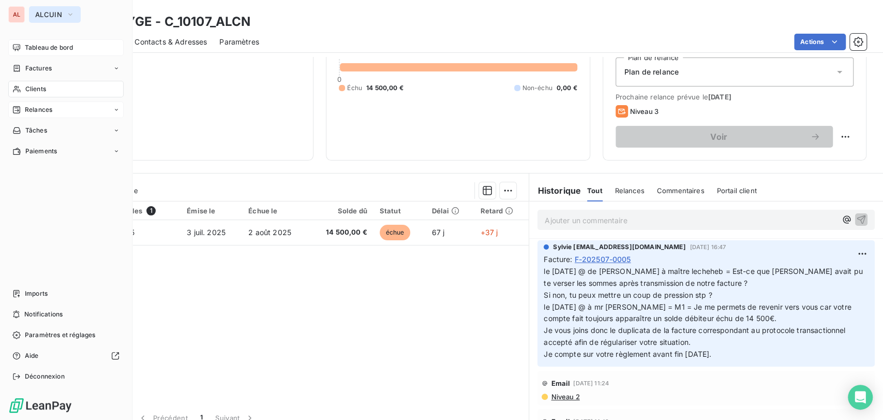
click at [71, 11] on icon "button" at bounding box center [70, 14] width 8 height 10
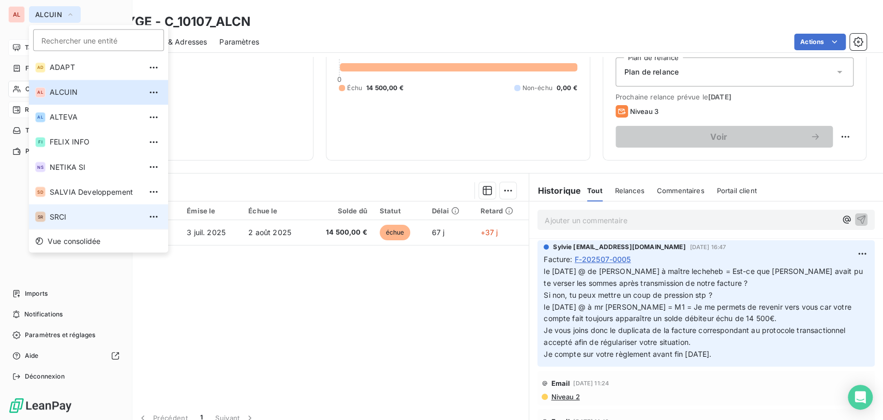
click at [61, 223] on li "SR SRCI" at bounding box center [98, 216] width 139 height 25
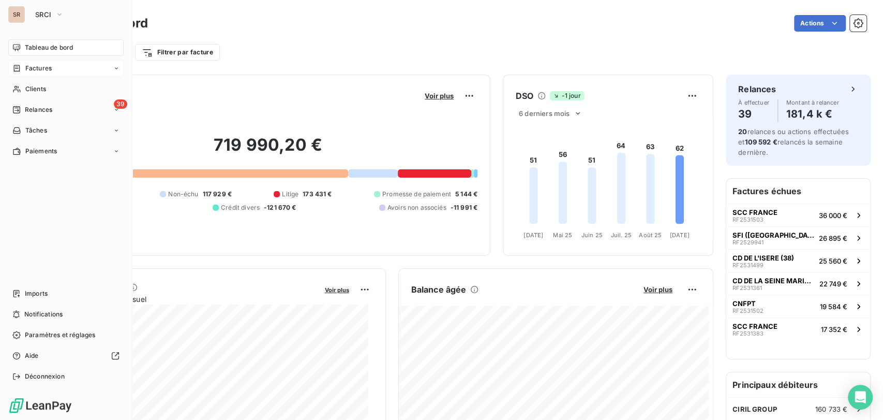
click at [28, 71] on span "Factures" at bounding box center [38, 68] width 26 height 9
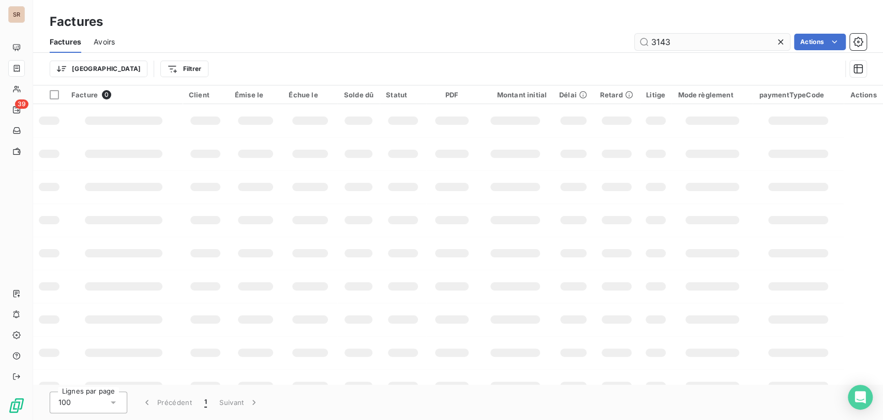
type input "31433"
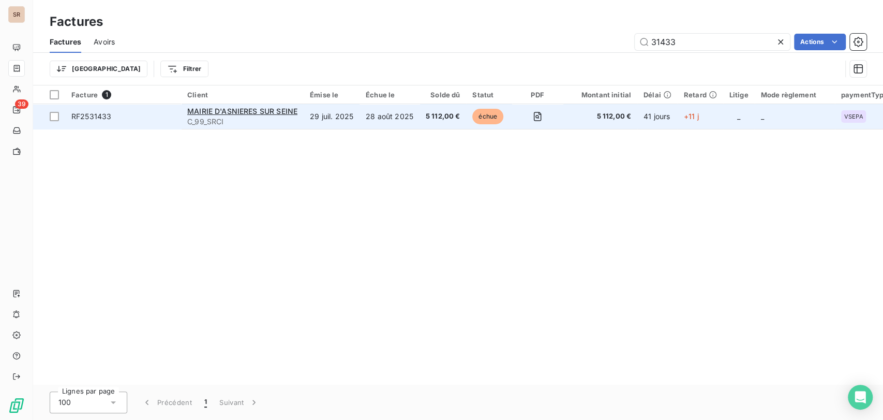
click at [102, 118] on span "RF2531433" at bounding box center [91, 116] width 40 height 9
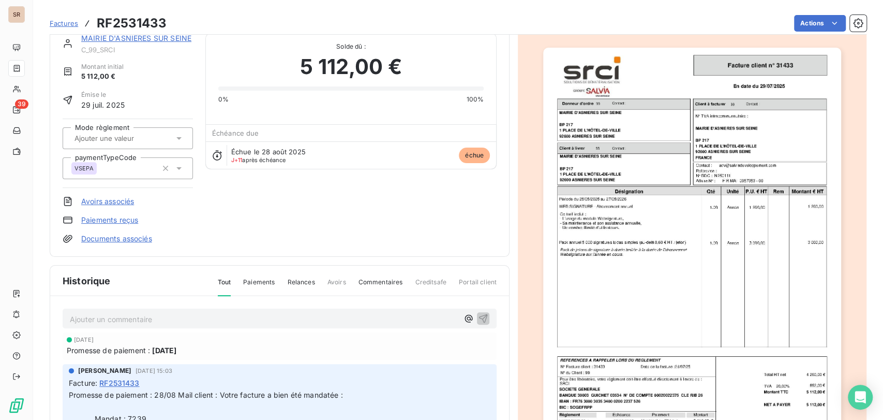
scroll to position [1, 0]
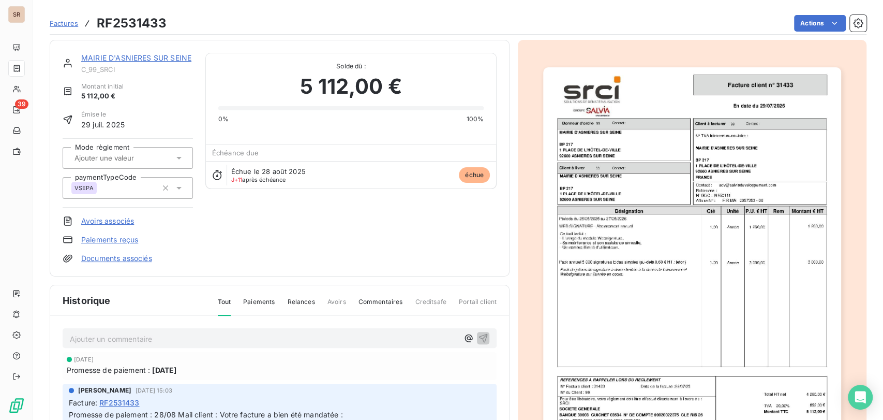
click at [113, 54] on link "MAIRIE D'ASNIERES SUR SEINE" at bounding box center [136, 57] width 110 height 9
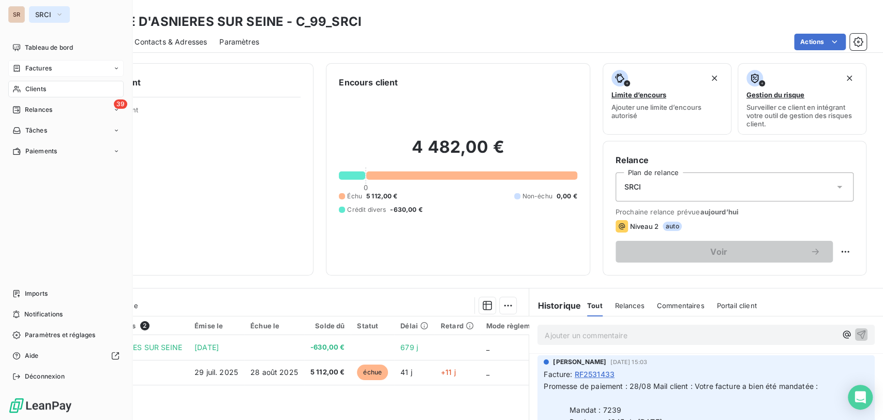
click at [59, 17] on icon "button" at bounding box center [59, 14] width 8 height 10
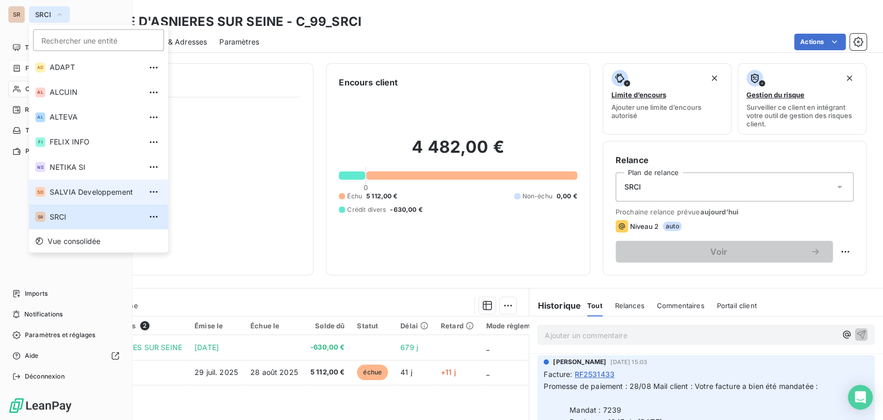
click at [80, 192] on span "SALVIA Developpement" at bounding box center [96, 191] width 92 height 10
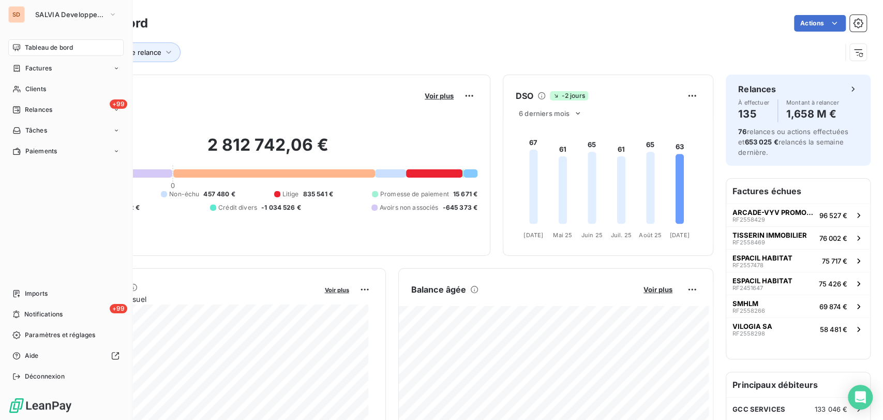
click at [112, 302] on nav "Imports +99 Notifications Paramètres et réglages Aide Déconnexion" at bounding box center [65, 334] width 115 height 99
click at [55, 315] on span "Notifications" at bounding box center [43, 313] width 38 height 9
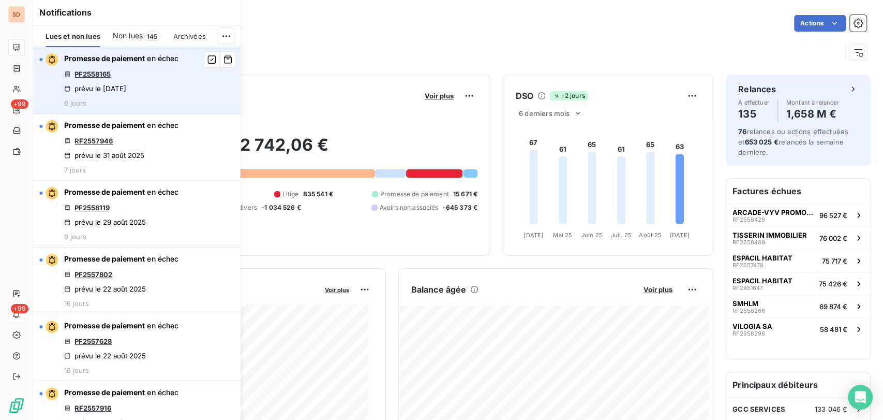
click at [96, 71] on link "PF2558165" at bounding box center [92, 74] width 36 height 8
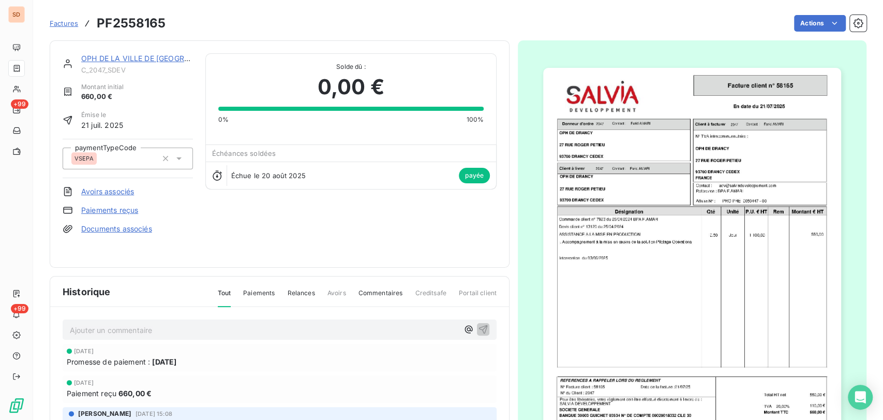
click at [107, 59] on link "OPH DE LA VILLE DE [GEOGRAPHIC_DATA]" at bounding box center [156, 58] width 150 height 9
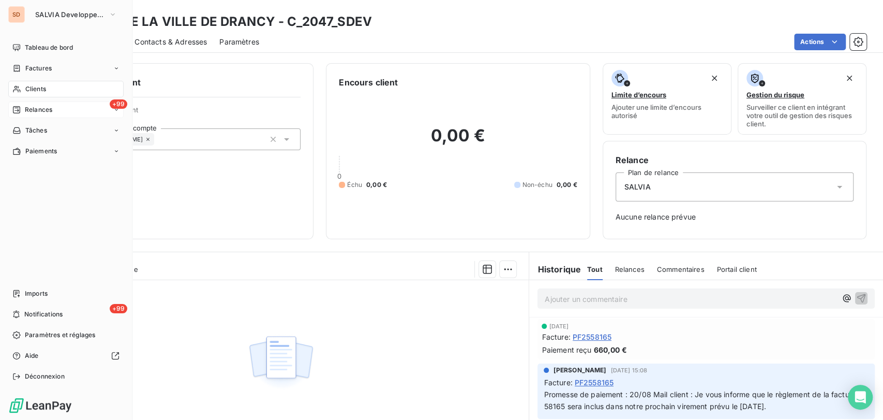
click at [20, 108] on icon at bounding box center [16, 109] width 7 height 7
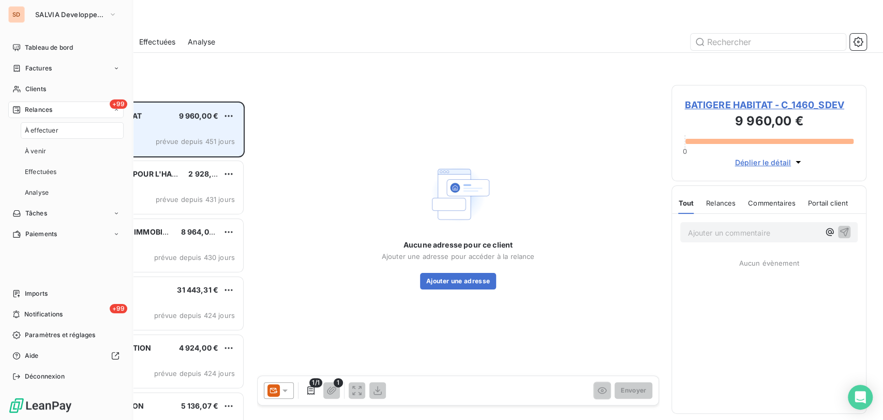
scroll to position [309, 186]
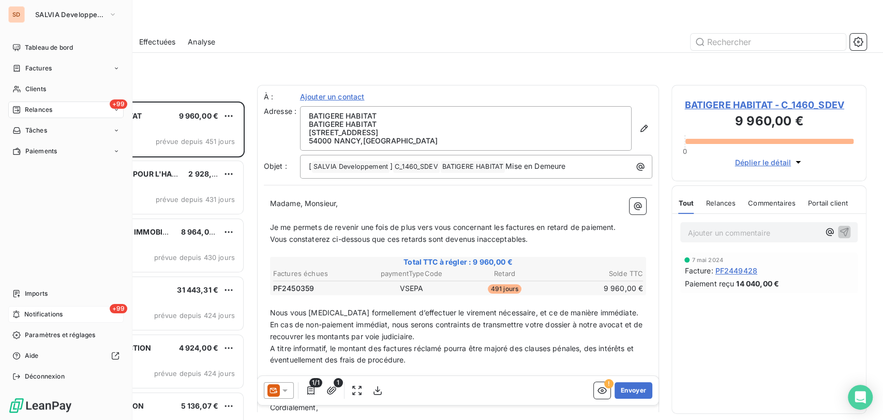
click at [39, 317] on span "Notifications" at bounding box center [43, 313] width 38 height 9
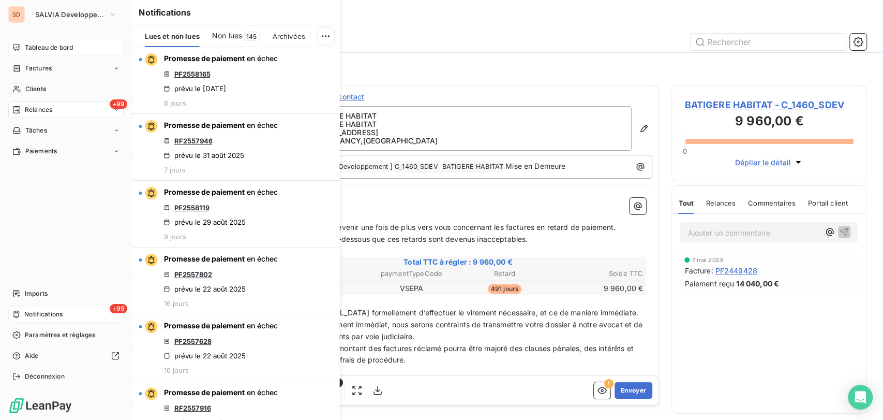
click at [49, 46] on span "Tableau de bord" at bounding box center [49, 47] width 48 height 9
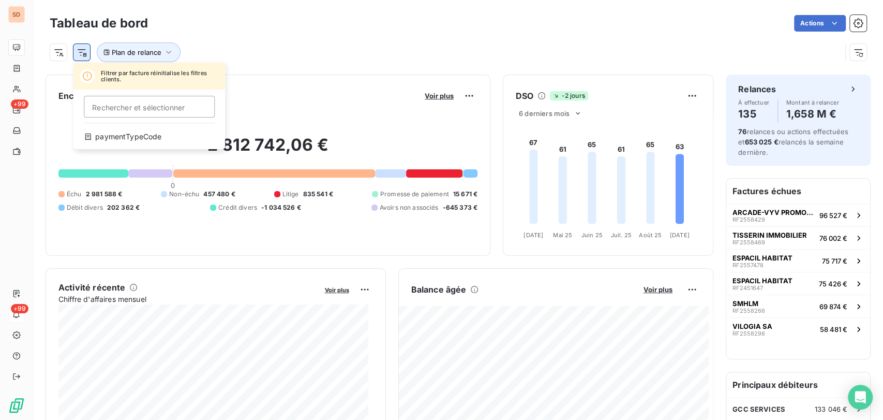
click at [79, 55] on html "SD +99 +99 Tableau de bord Actions Filtrer par facture réinitialise les filtres…" at bounding box center [441, 210] width 883 height 420
click at [19, 65] on html "SD +99 +99 Tableau de bord Actions Filtrer par facture réinitialise les filtres…" at bounding box center [441, 210] width 883 height 420
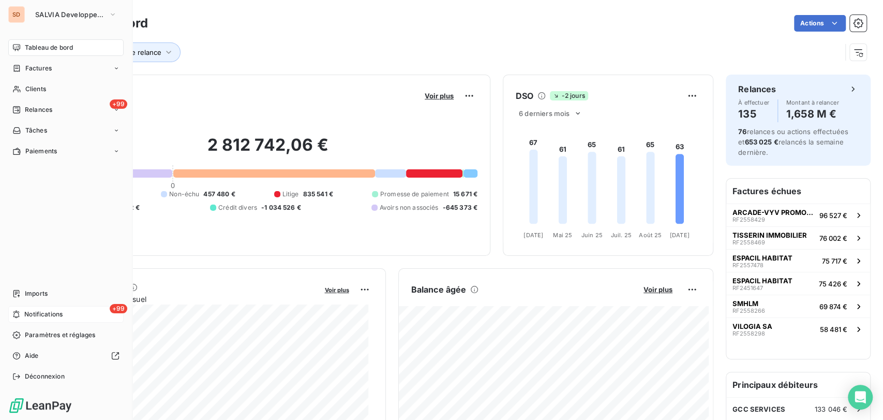
click at [19, 65] on icon at bounding box center [17, 68] width 6 height 7
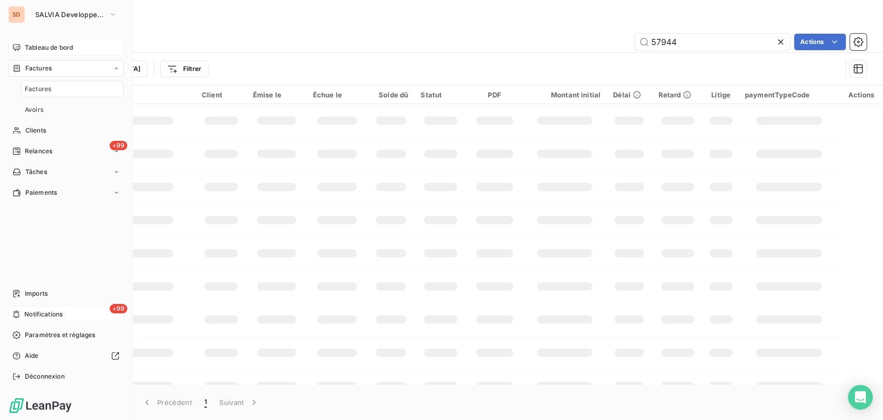
click at [46, 86] on span "Factures" at bounding box center [38, 88] width 26 height 9
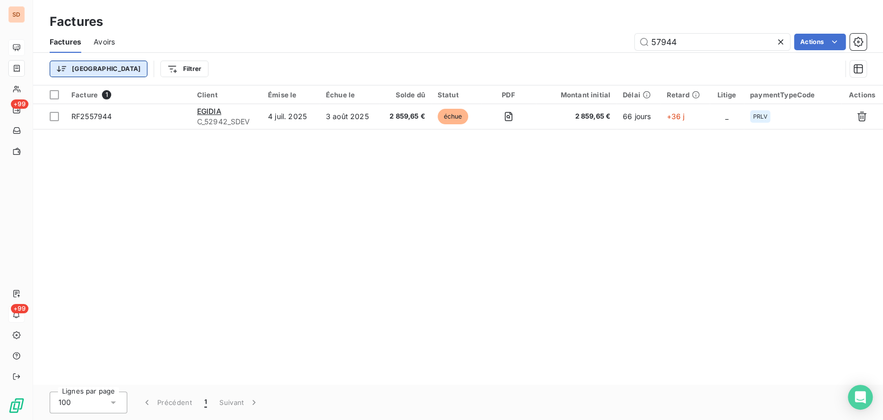
click at [90, 70] on html "SD +99 +99 Factures Factures Avoirs 57944 Actions Trier Filtrer Facture 1 Clien…" at bounding box center [441, 210] width 883 height 420
click at [137, 64] on html "SD +99 +99 Factures Factures Avoirs 57944 Actions Trier Filtrer Facture 1 Clien…" at bounding box center [441, 210] width 883 height 420
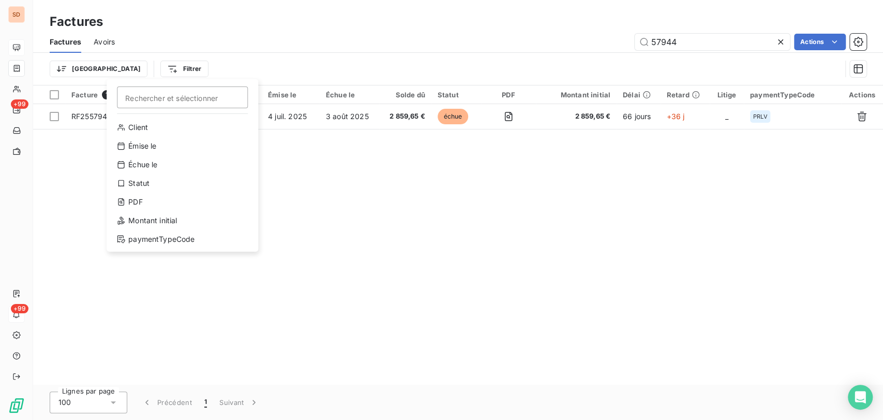
click at [137, 64] on html "SD +99 +99 Factures Factures Avoirs 57944 Actions Trier Filtrer Rechercher et s…" at bounding box center [441, 210] width 883 height 420
click at [206, 67] on html "SD +99 +99 Factures Factures Avoirs 57944 Actions Trier Filtrer Rechercher et s…" at bounding box center [441, 210] width 883 height 420
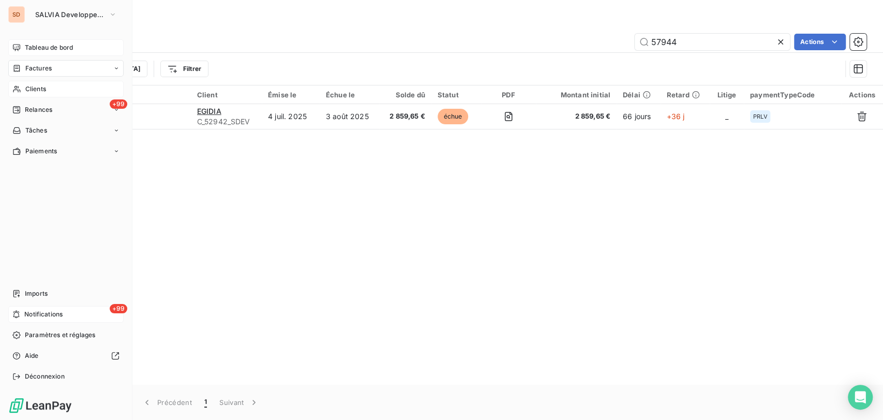
click at [37, 88] on span "Clients" at bounding box center [35, 88] width 21 height 9
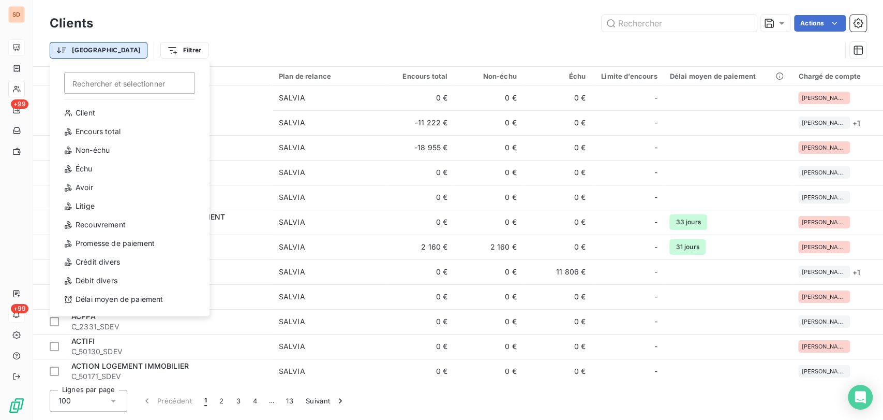
click at [82, 52] on html "SD +99 +99 Clients Actions Trier Rechercher et sélectionner Client Encours tota…" at bounding box center [441, 210] width 883 height 420
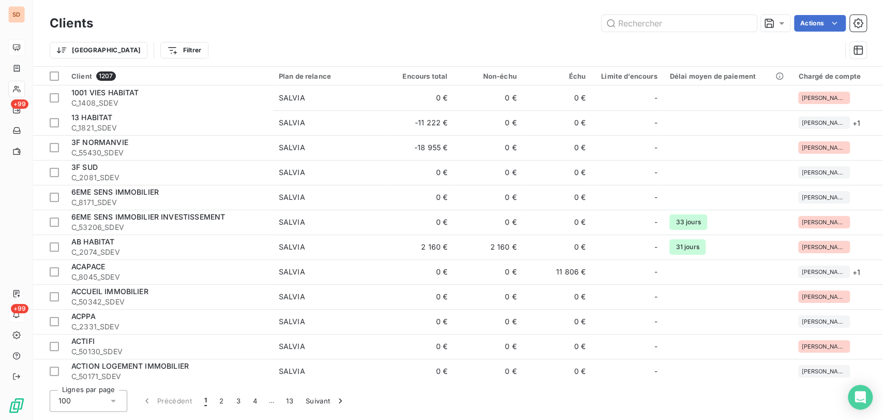
click at [162, 35] on html "SD +99 +99 Clients Actions Trier Filtrer Client 1207 Plan de relance Encours to…" at bounding box center [441, 210] width 883 height 420
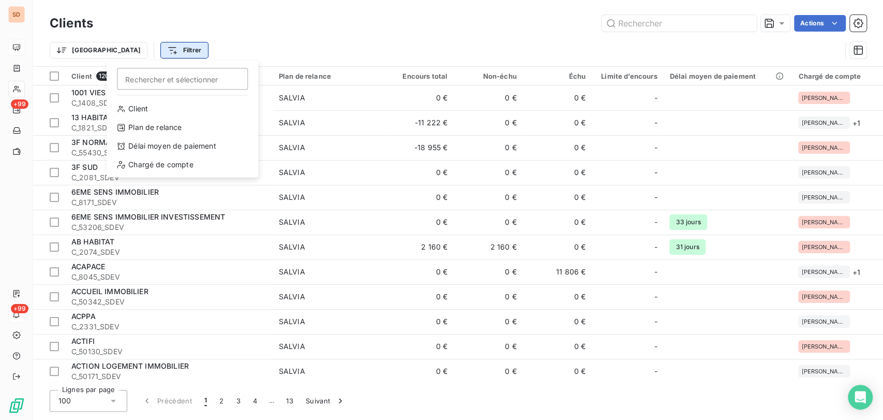
click at [129, 48] on html "SD +99 +99 Clients Actions Trier Filtrer Rechercher et sélectionner Client Plan…" at bounding box center [441, 210] width 883 height 420
click at [152, 165] on div "Chargé de compte" at bounding box center [182, 164] width 143 height 17
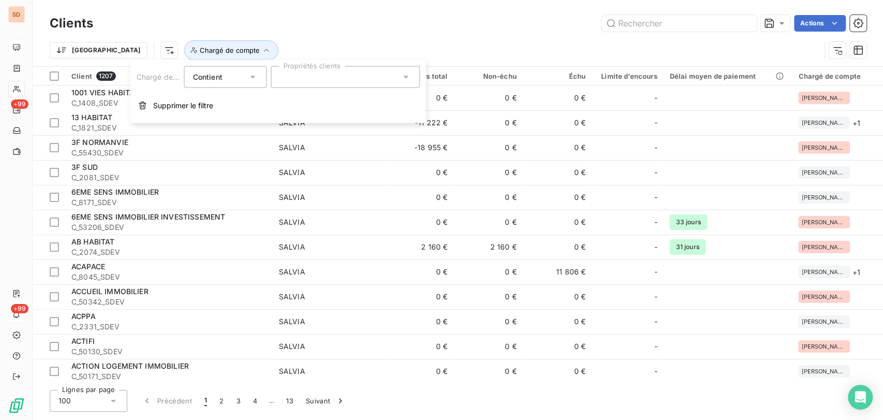
click at [410, 77] on icon at bounding box center [406, 77] width 10 height 10
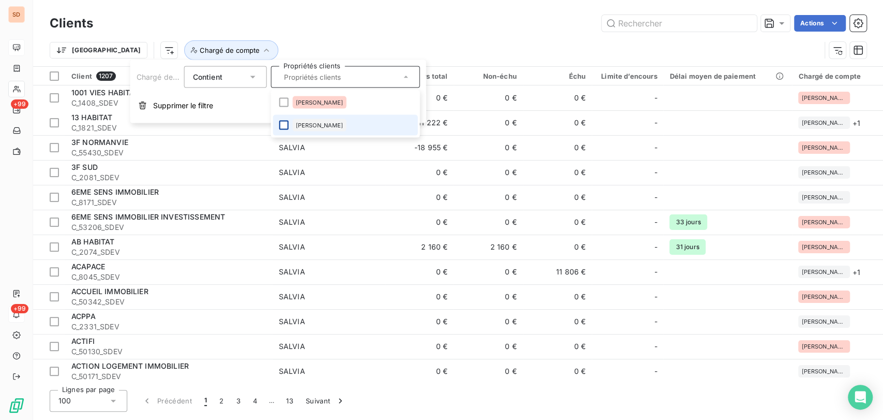
click at [282, 124] on div at bounding box center [283, 125] width 9 height 9
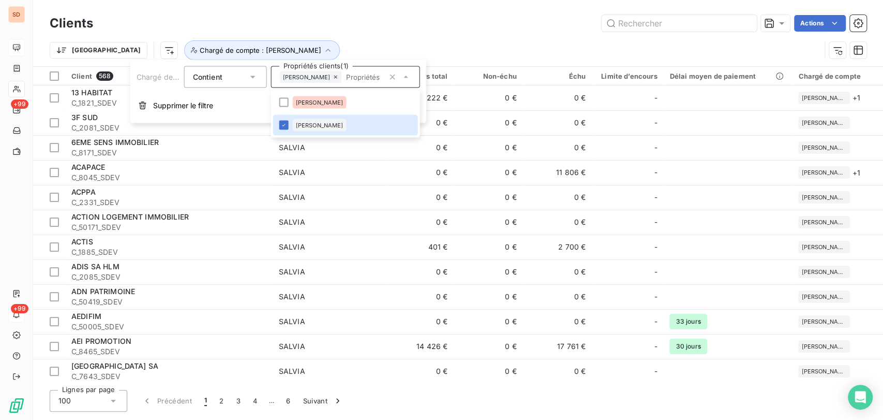
click at [387, 24] on div "Actions" at bounding box center [486, 23] width 761 height 17
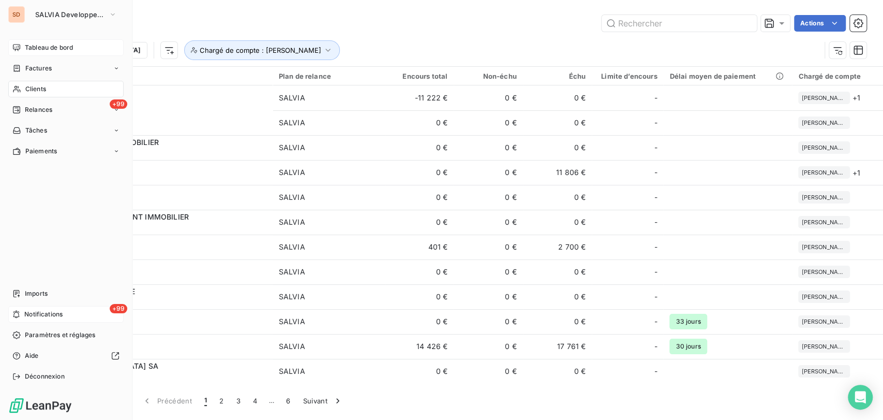
click at [79, 50] on div "Tableau de bord" at bounding box center [65, 47] width 115 height 17
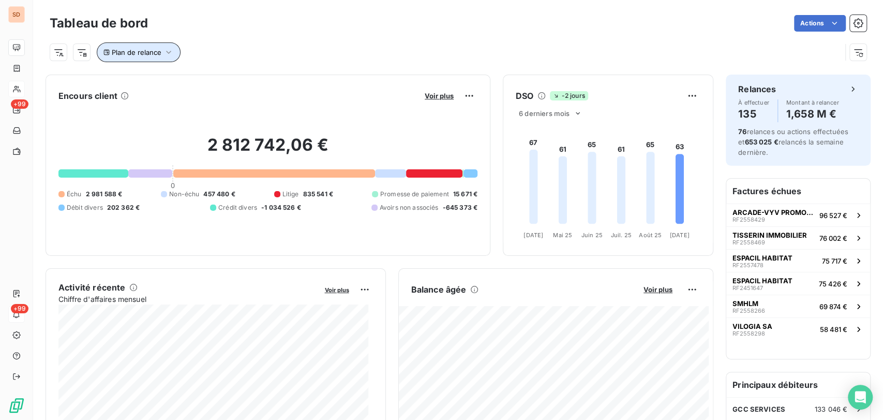
click at [174, 53] on button "Plan de relance" at bounding box center [139, 52] width 84 height 20
click at [336, 81] on icon at bounding box center [337, 79] width 10 height 10
click at [251, 47] on div "Plan de relance" at bounding box center [446, 52] width 792 height 20
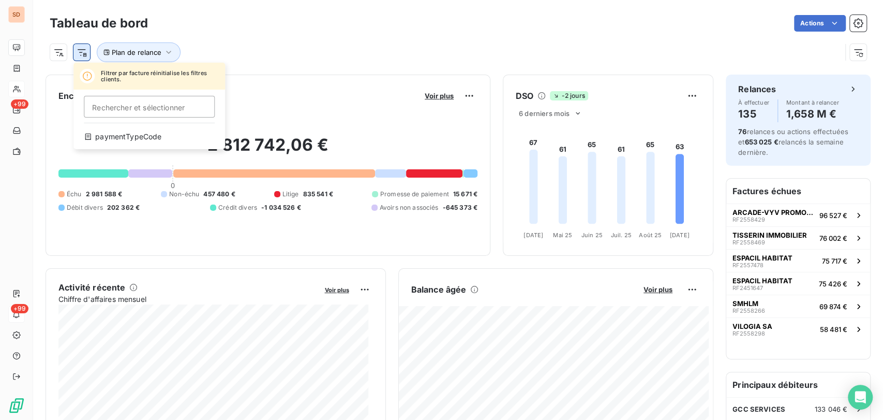
click at [86, 55] on html "SD +99 +99 Tableau de bord Actions Filtrer par facture réinitialise les filtres…" at bounding box center [441, 210] width 883 height 420
click at [63, 55] on html "SD +99 +99 Tableau de bord Actions Filtrer par facture réinitialise les filtres…" at bounding box center [441, 210] width 883 height 420
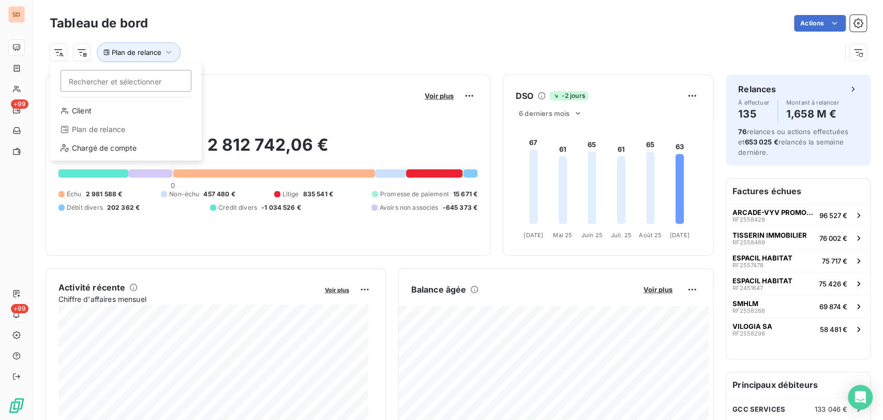
click at [63, 55] on html "SD +99 +99 Tableau de bord Actions Rechercher et sélectionner Client Plan de re…" at bounding box center [441, 210] width 883 height 420
click at [171, 52] on html "SD +99 +99 Tableau de bord Actions Rechercher et sélectionner Client Plan de re…" at bounding box center [441, 210] width 883 height 420
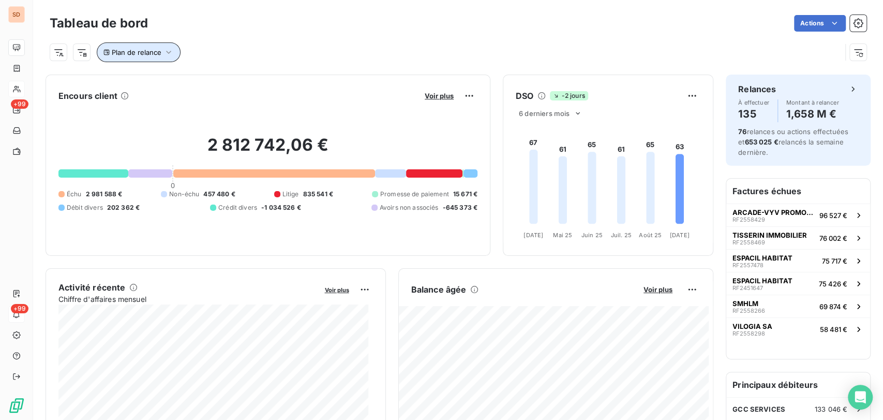
click at [170, 52] on icon "button" at bounding box center [168, 52] width 10 height 10
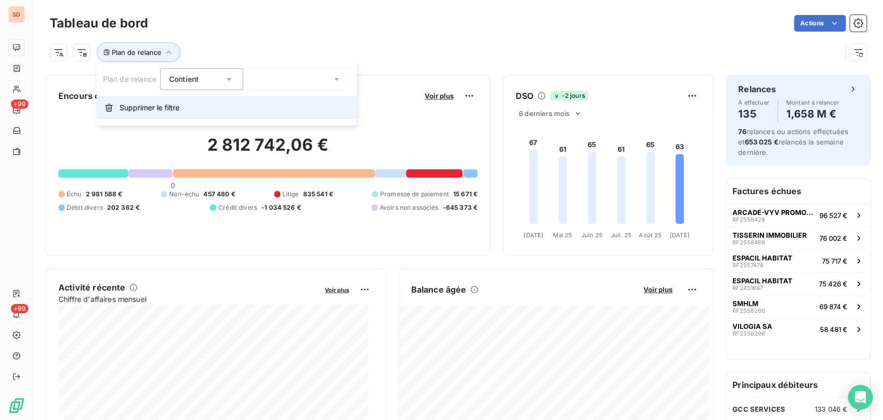
click at [146, 107] on span "Supprimer le filtre" at bounding box center [150, 107] width 60 height 10
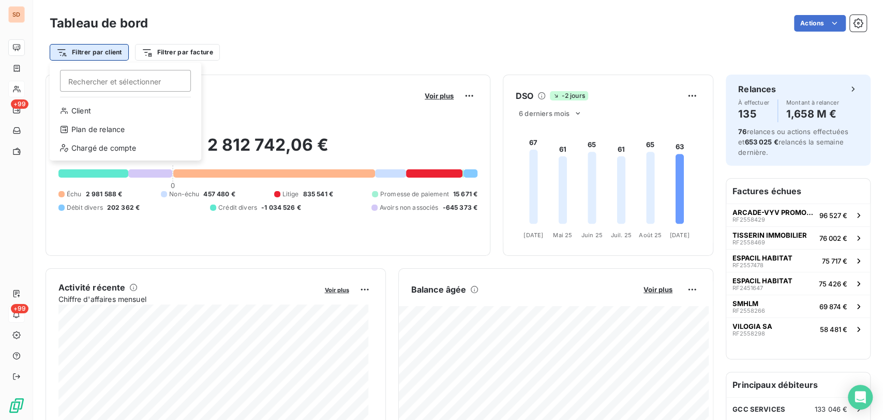
click at [68, 51] on html "SD +99 +99 Tableau de bord Actions Filtrer par client Rechercher et sélectionne…" at bounding box center [441, 210] width 883 height 420
click at [84, 146] on div "Chargé de compte" at bounding box center [125, 148] width 143 height 17
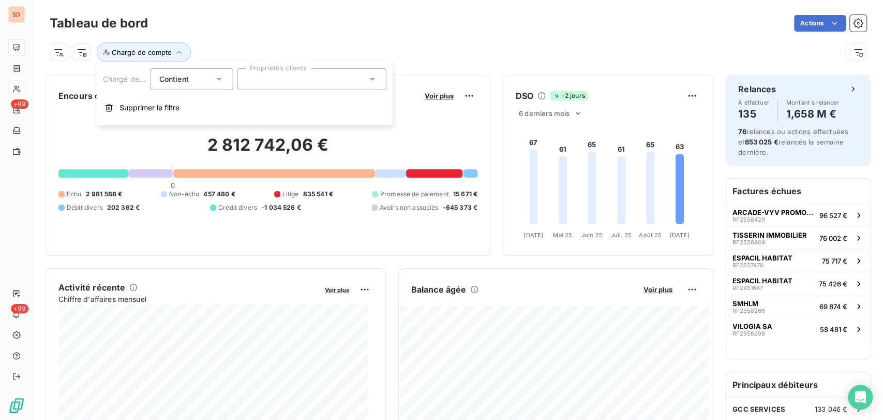
click at [369, 80] on icon at bounding box center [372, 79] width 10 height 10
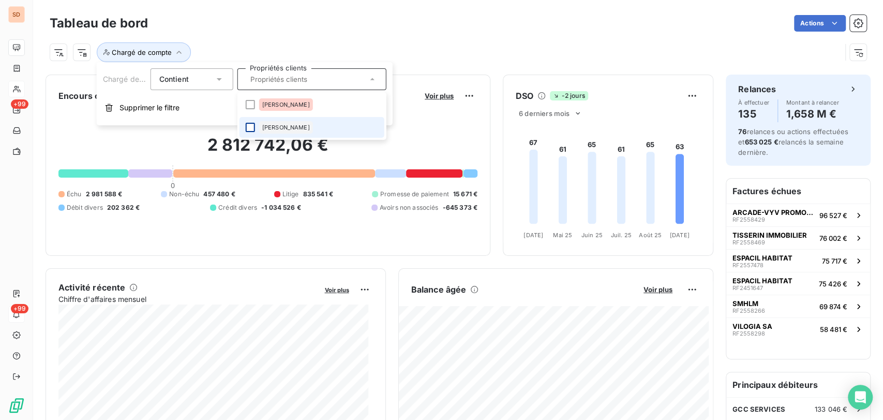
click at [248, 126] on div at bounding box center [250, 127] width 9 height 9
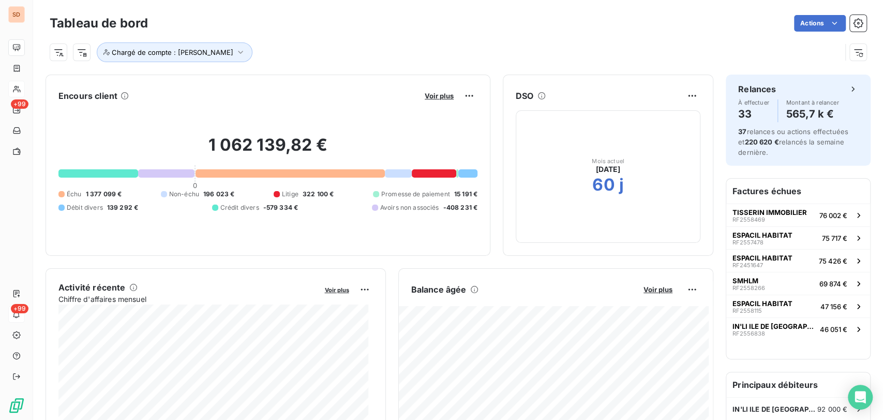
click at [499, 55] on div "Chargé de compte : [PERSON_NAME]" at bounding box center [446, 52] width 792 height 20
click at [235, 55] on icon "button" at bounding box center [240, 52] width 10 height 10
click at [373, 80] on icon at bounding box center [372, 79] width 10 height 10
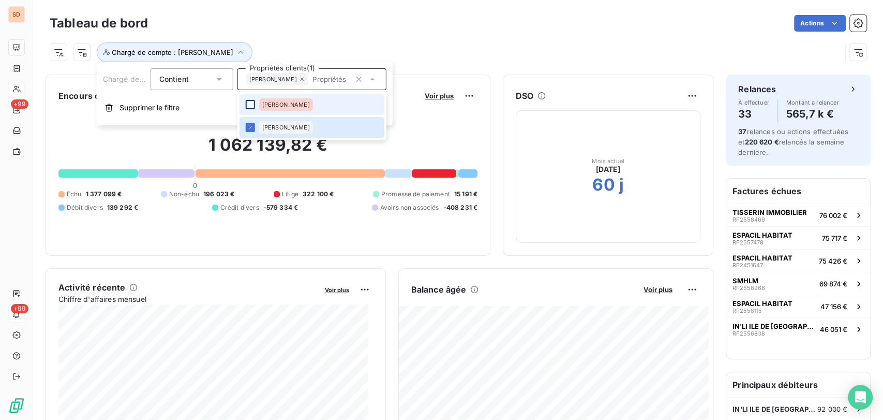
click at [250, 106] on div at bounding box center [250, 104] width 9 height 9
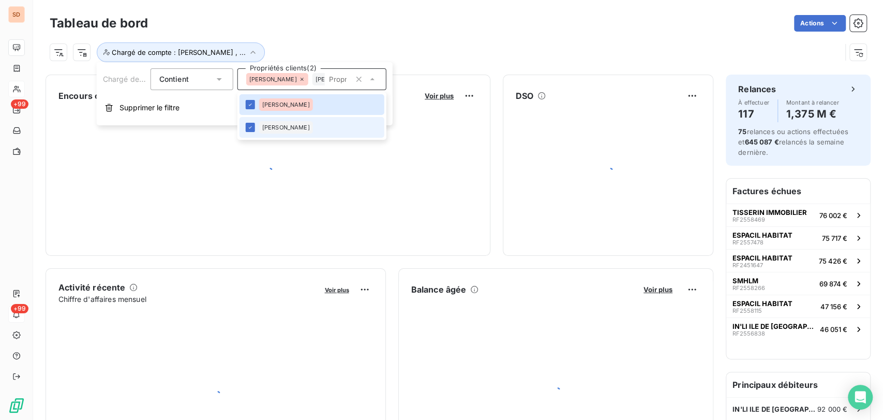
click at [251, 135] on li "[PERSON_NAME]" at bounding box center [312, 127] width 145 height 21
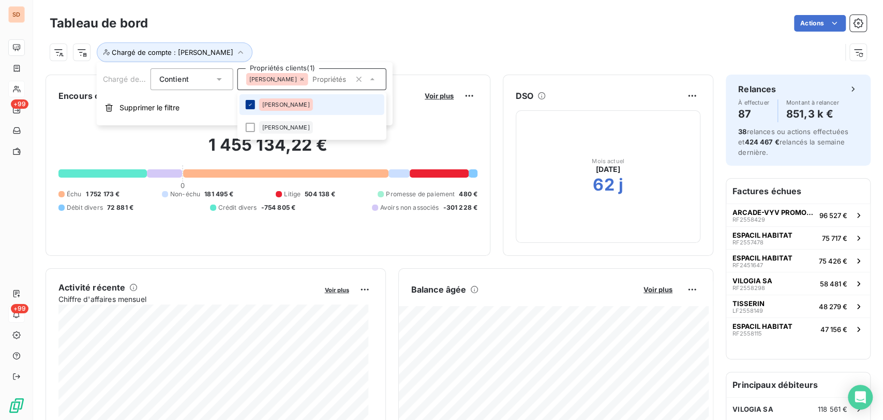
click at [251, 106] on icon at bounding box center [250, 104] width 6 height 6
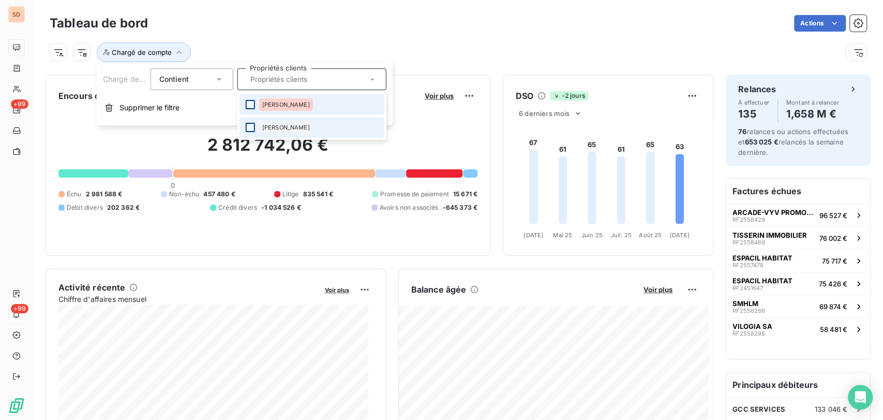
click at [251, 126] on div at bounding box center [250, 127] width 9 height 9
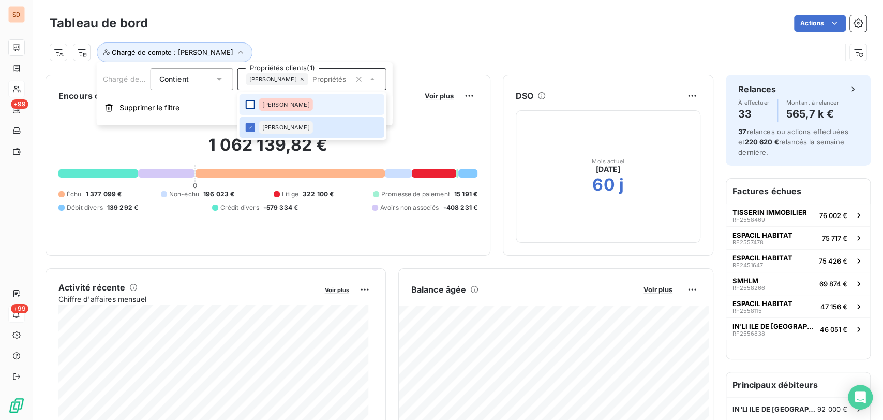
click at [249, 103] on div at bounding box center [250, 104] width 9 height 9
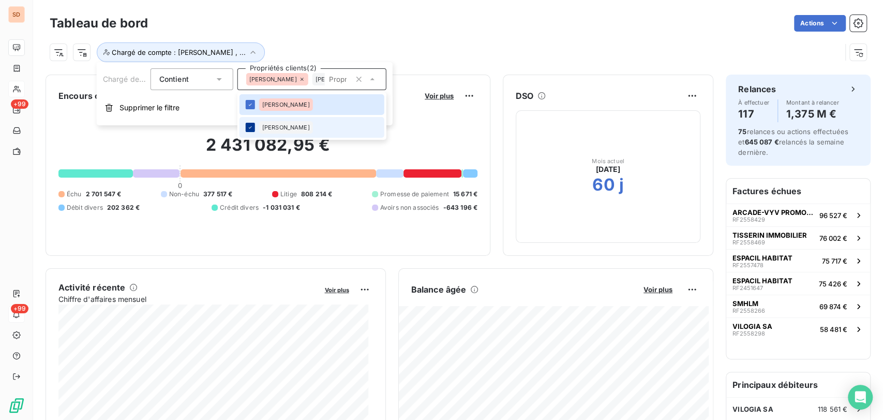
click at [250, 129] on icon at bounding box center [250, 127] width 6 height 6
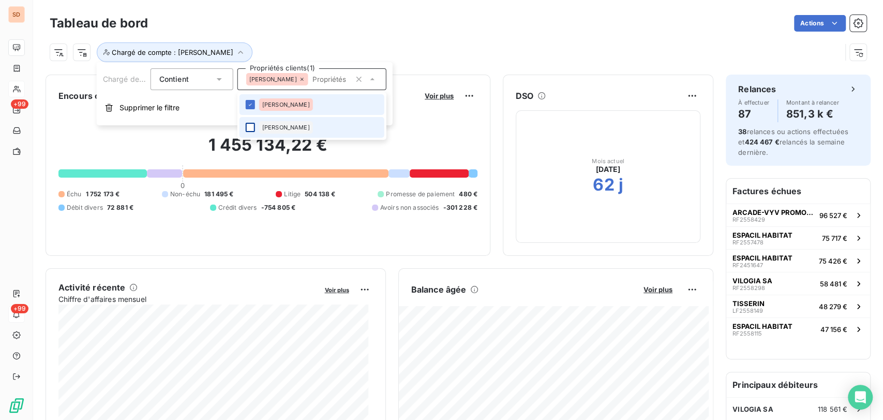
drag, startPoint x: 248, startPoint y: 127, endPoint x: 246, endPoint y: 109, distance: 18.2
click at [248, 125] on div at bounding box center [250, 127] width 9 height 9
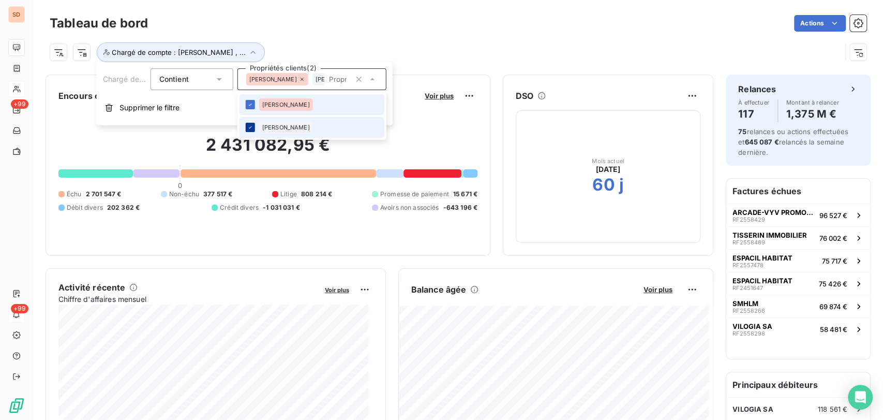
click at [250, 106] on icon at bounding box center [250, 104] width 6 height 6
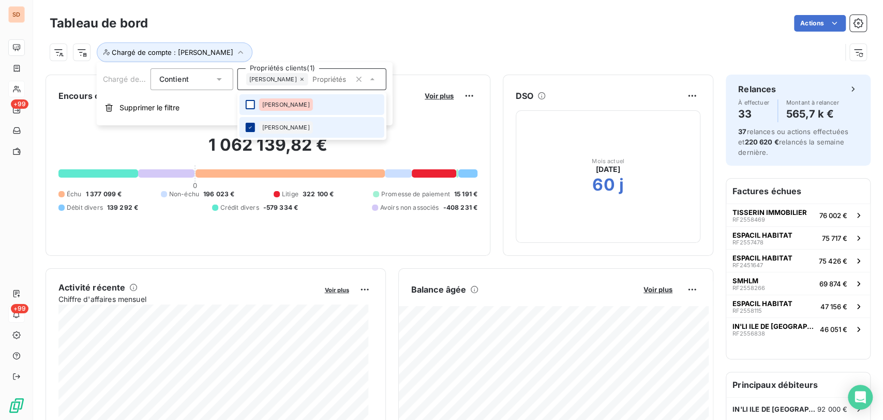
click at [252, 105] on div at bounding box center [250, 104] width 9 height 9
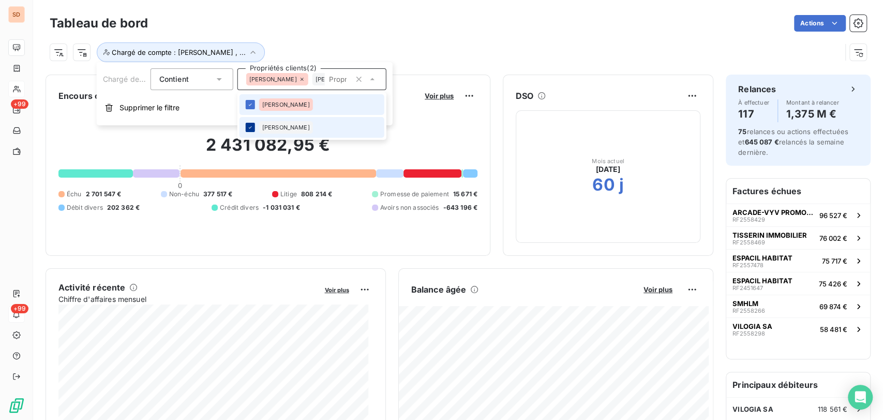
click at [247, 105] on icon at bounding box center [250, 104] width 6 height 6
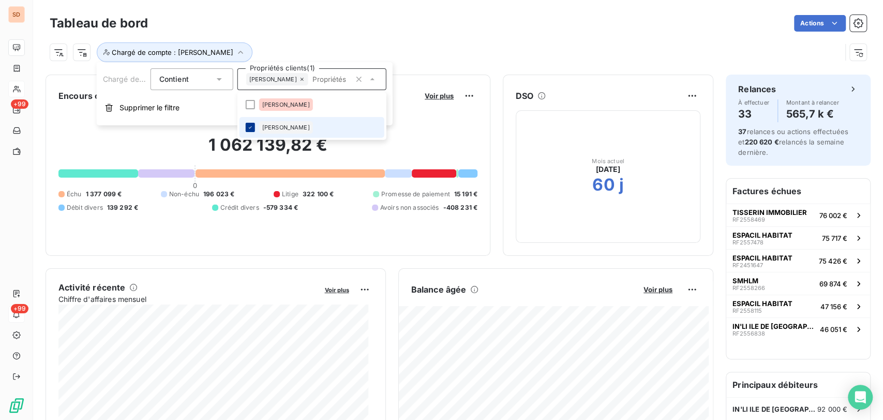
click at [250, 125] on icon at bounding box center [250, 127] width 6 height 6
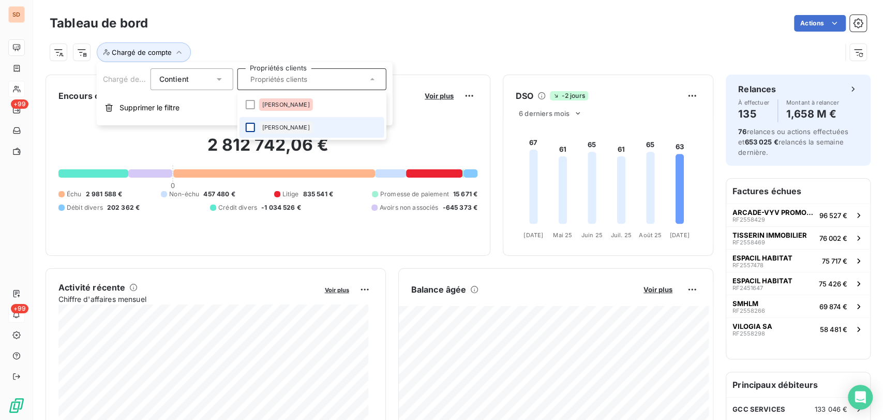
click at [250, 125] on div at bounding box center [250, 127] width 9 height 9
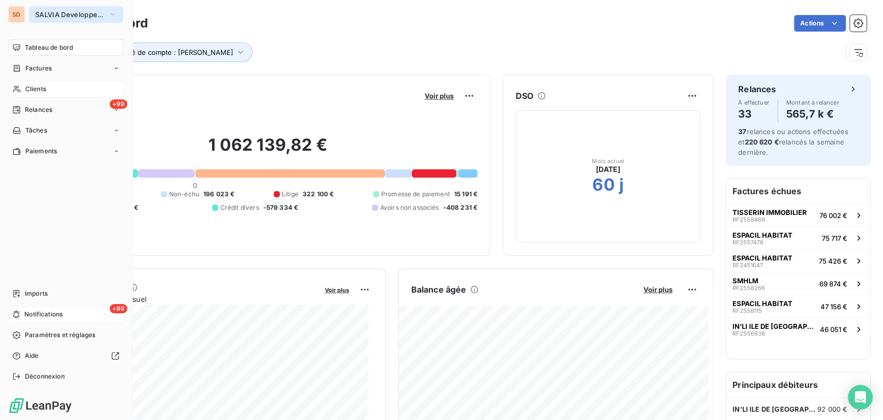
click at [112, 12] on icon "button" at bounding box center [113, 14] width 8 height 10
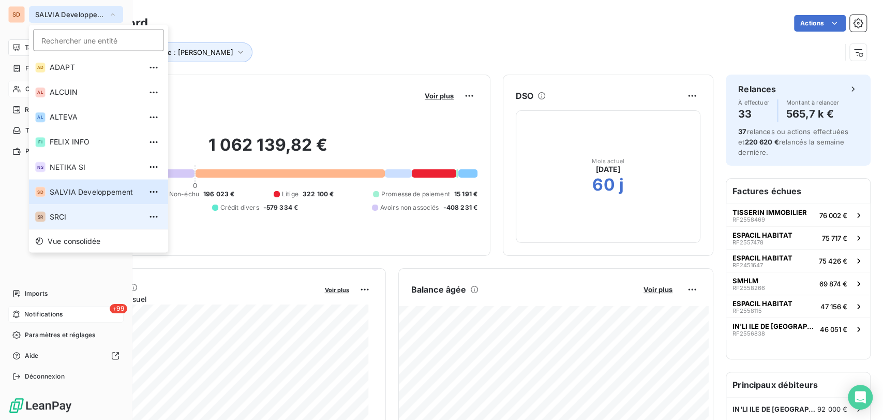
click at [56, 216] on span "SRCI" at bounding box center [96, 216] width 92 height 10
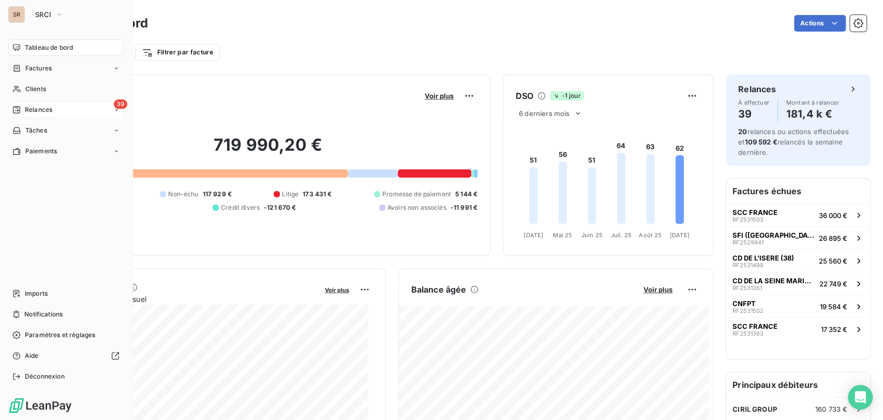
click at [54, 109] on div "39 Relances" at bounding box center [65, 109] width 115 height 17
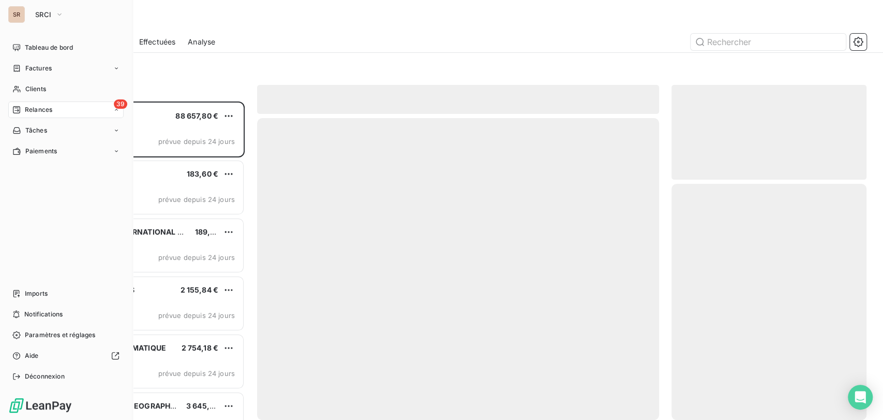
scroll to position [309, 186]
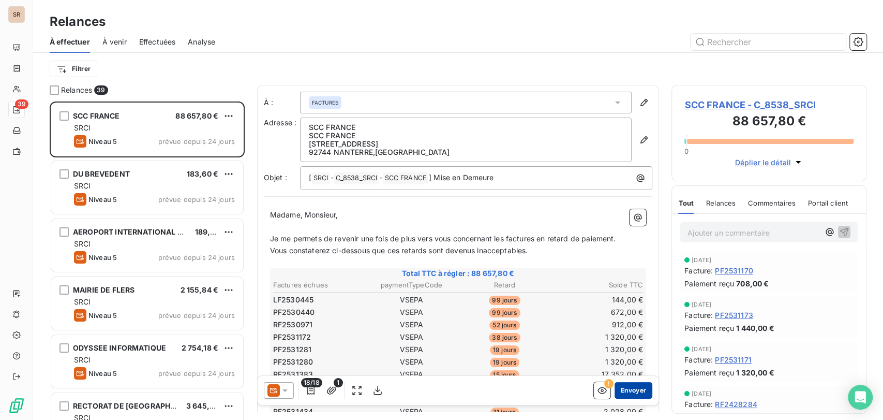
click at [628, 393] on button "Envoyer" at bounding box center [634, 390] width 38 height 17
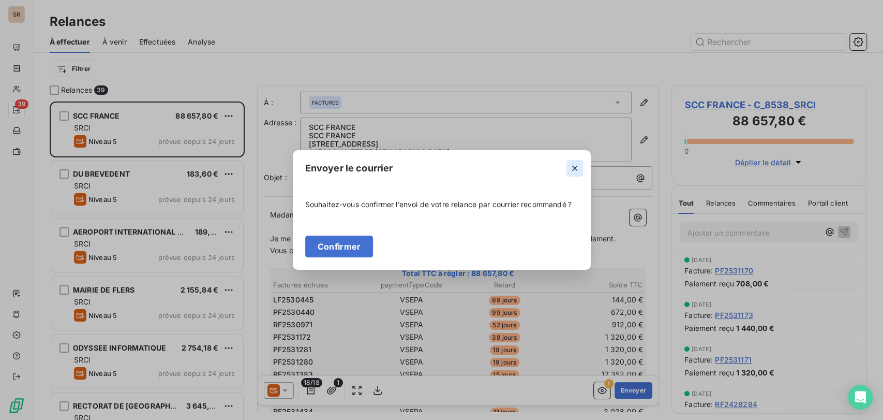
click at [571, 167] on icon "button" at bounding box center [575, 168] width 10 height 10
